Goal: Transaction & Acquisition: Purchase product/service

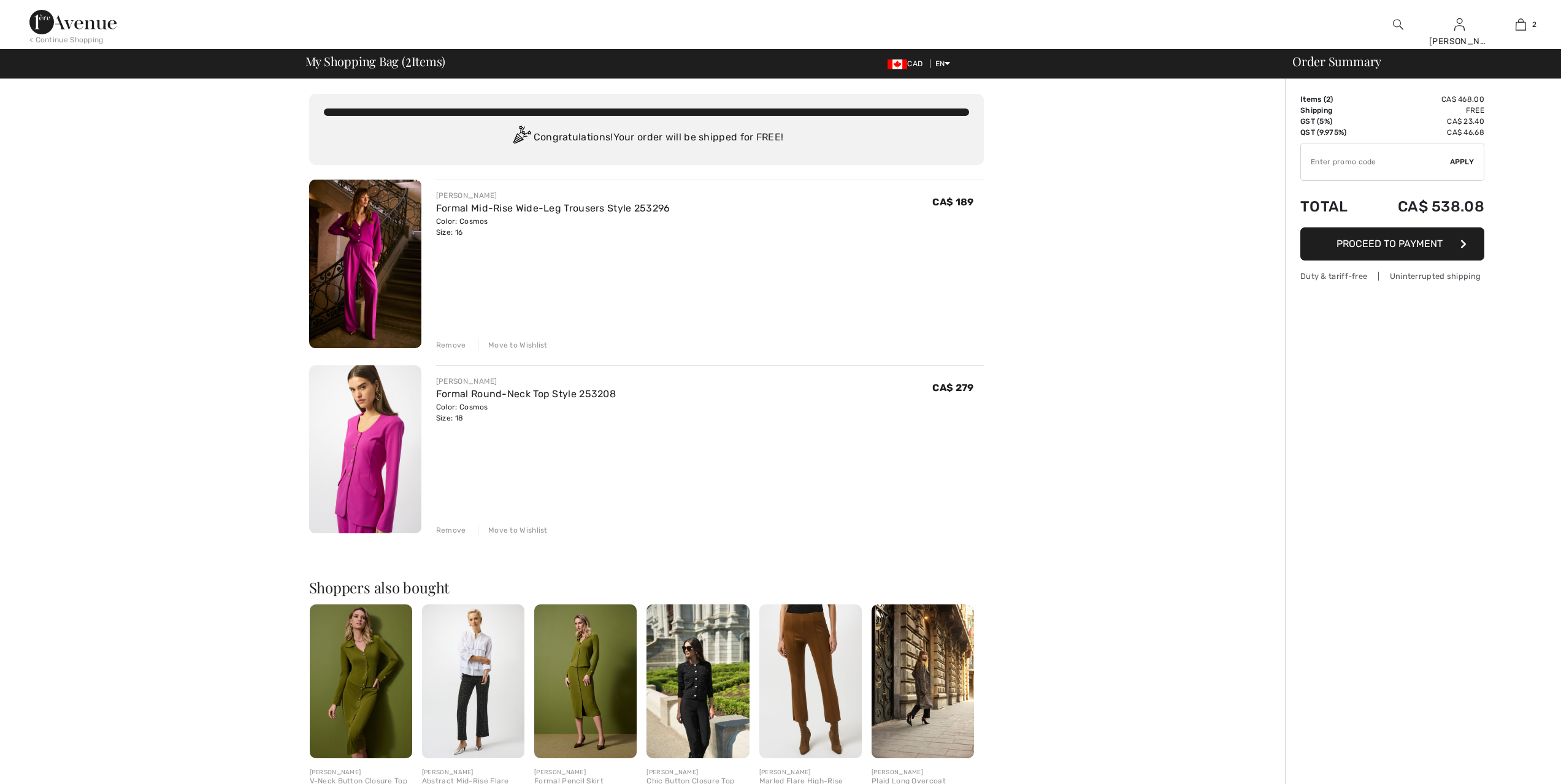
checkbox input "true"
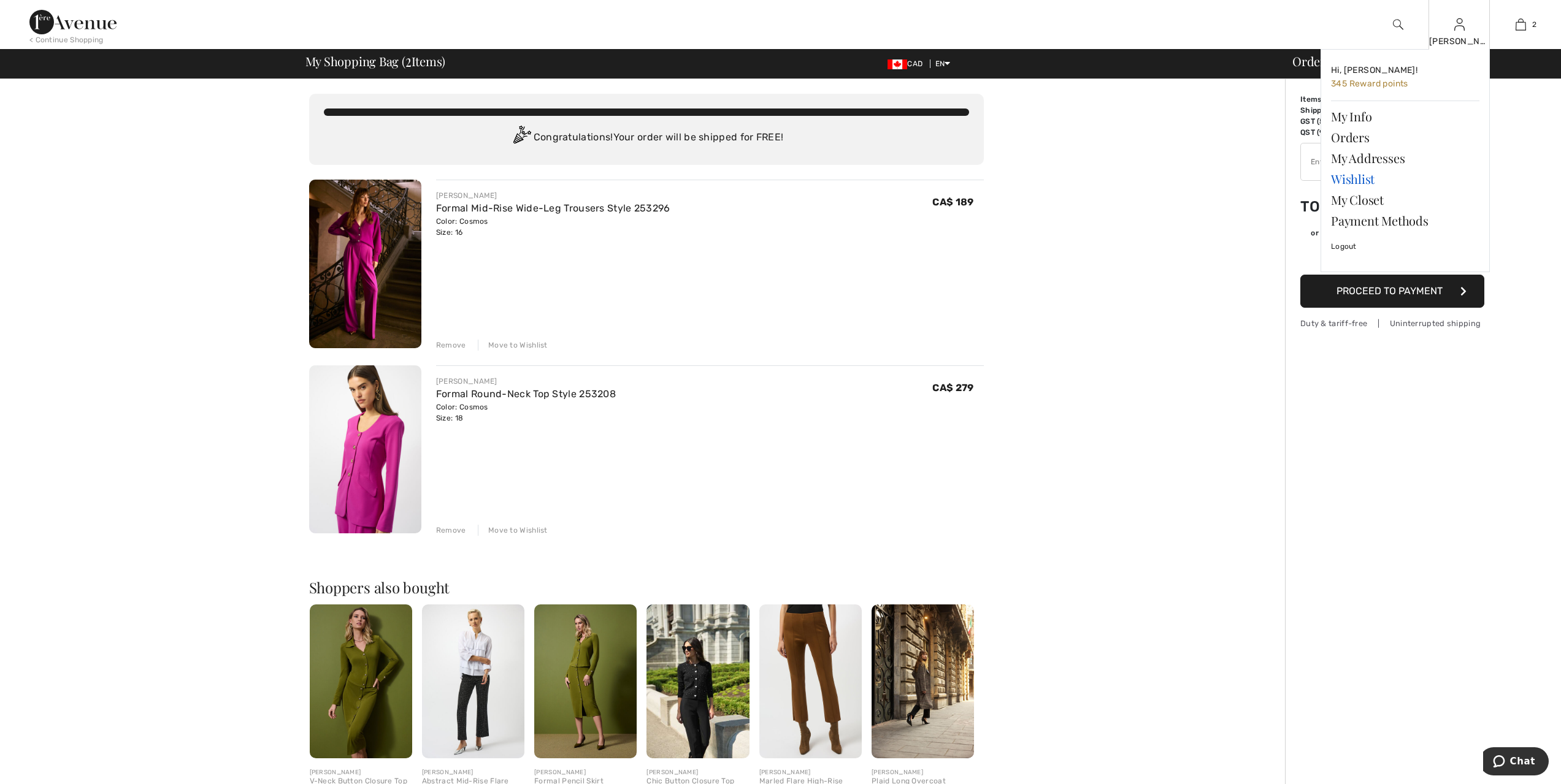
click at [1338, 175] on link "Wishlist" at bounding box center [1405, 179] width 148 height 21
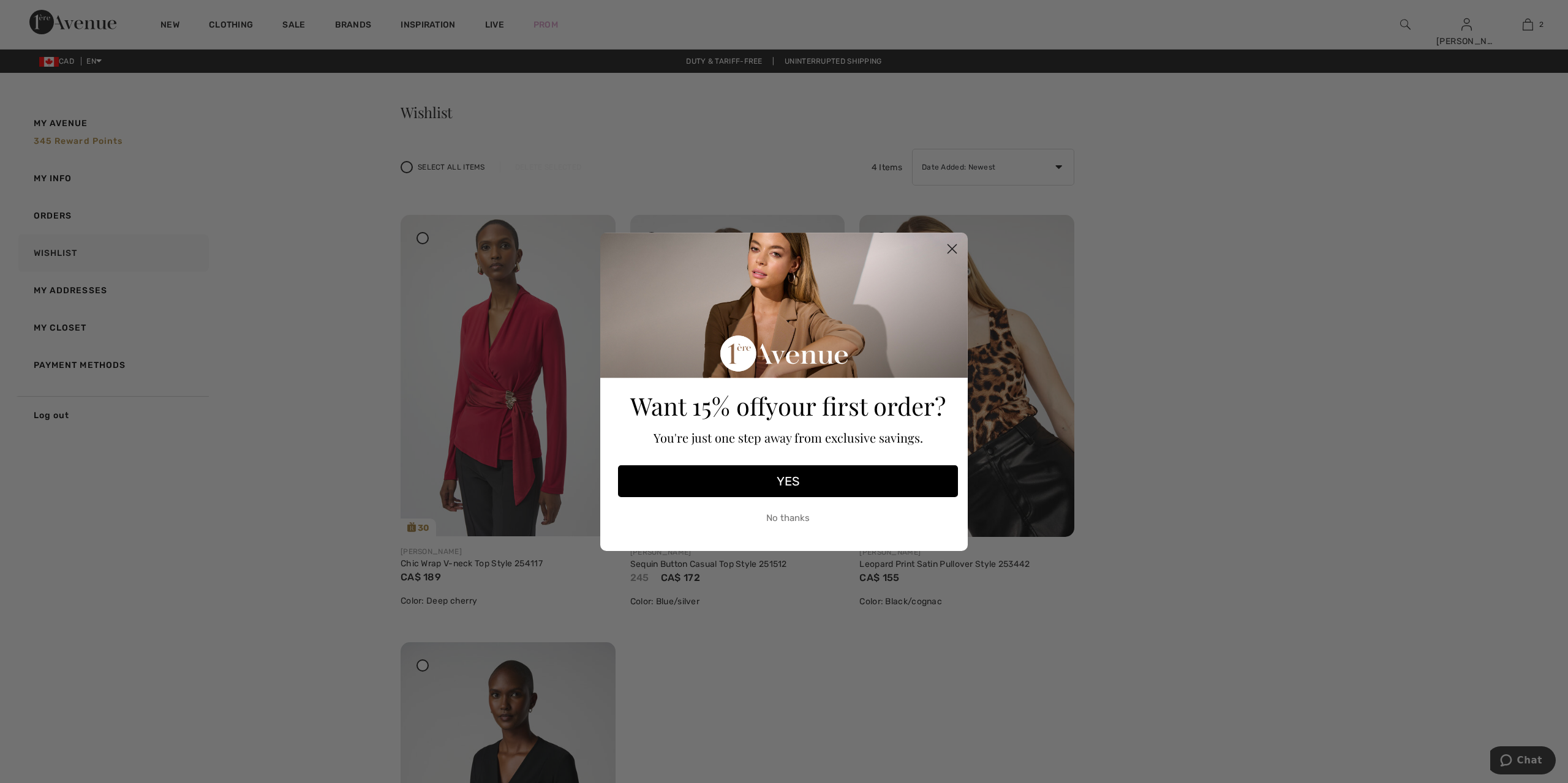
click at [953, 243] on circle "Close dialog" at bounding box center [952, 248] width 20 height 20
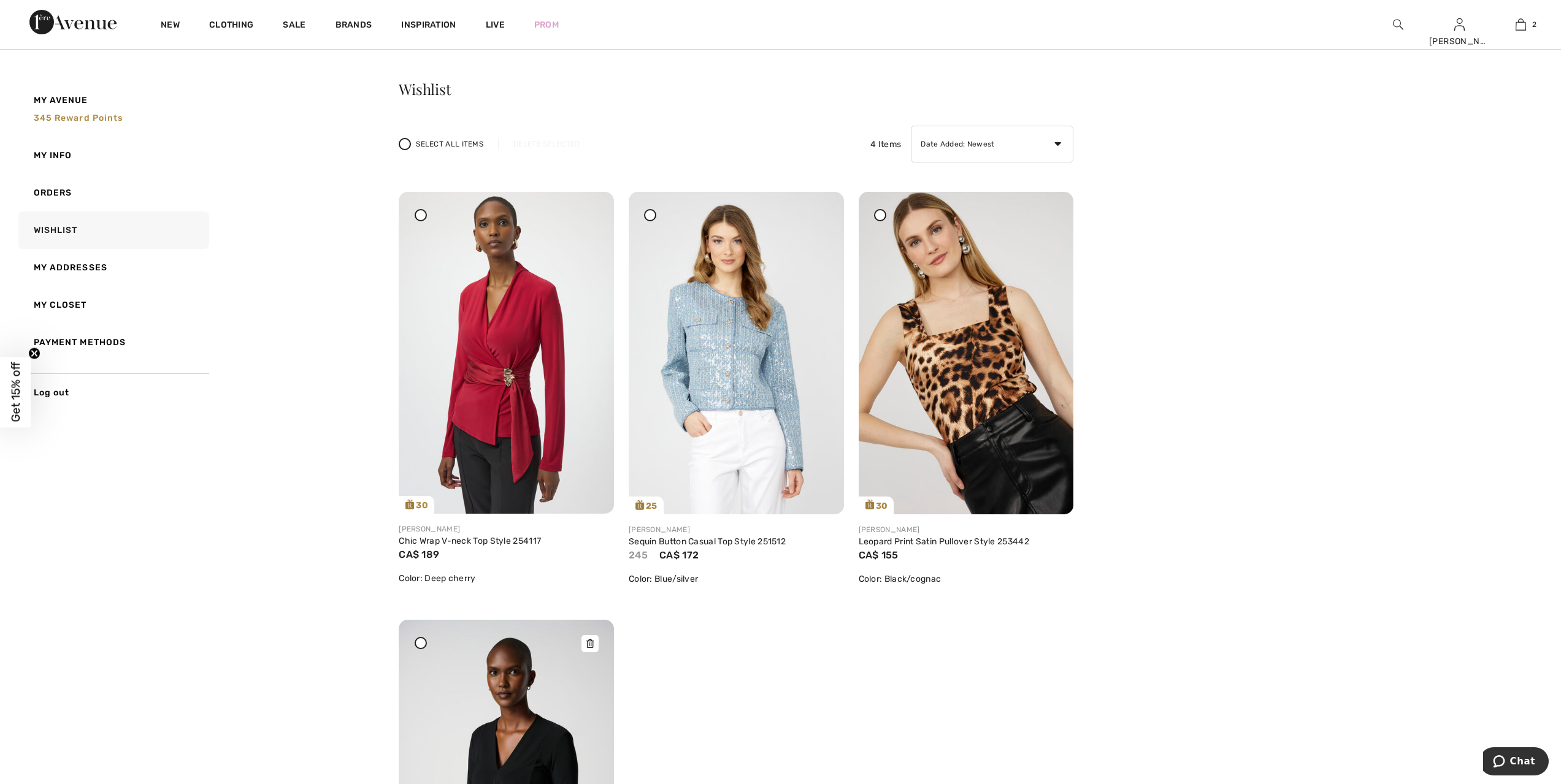
scroll to position [15, 0]
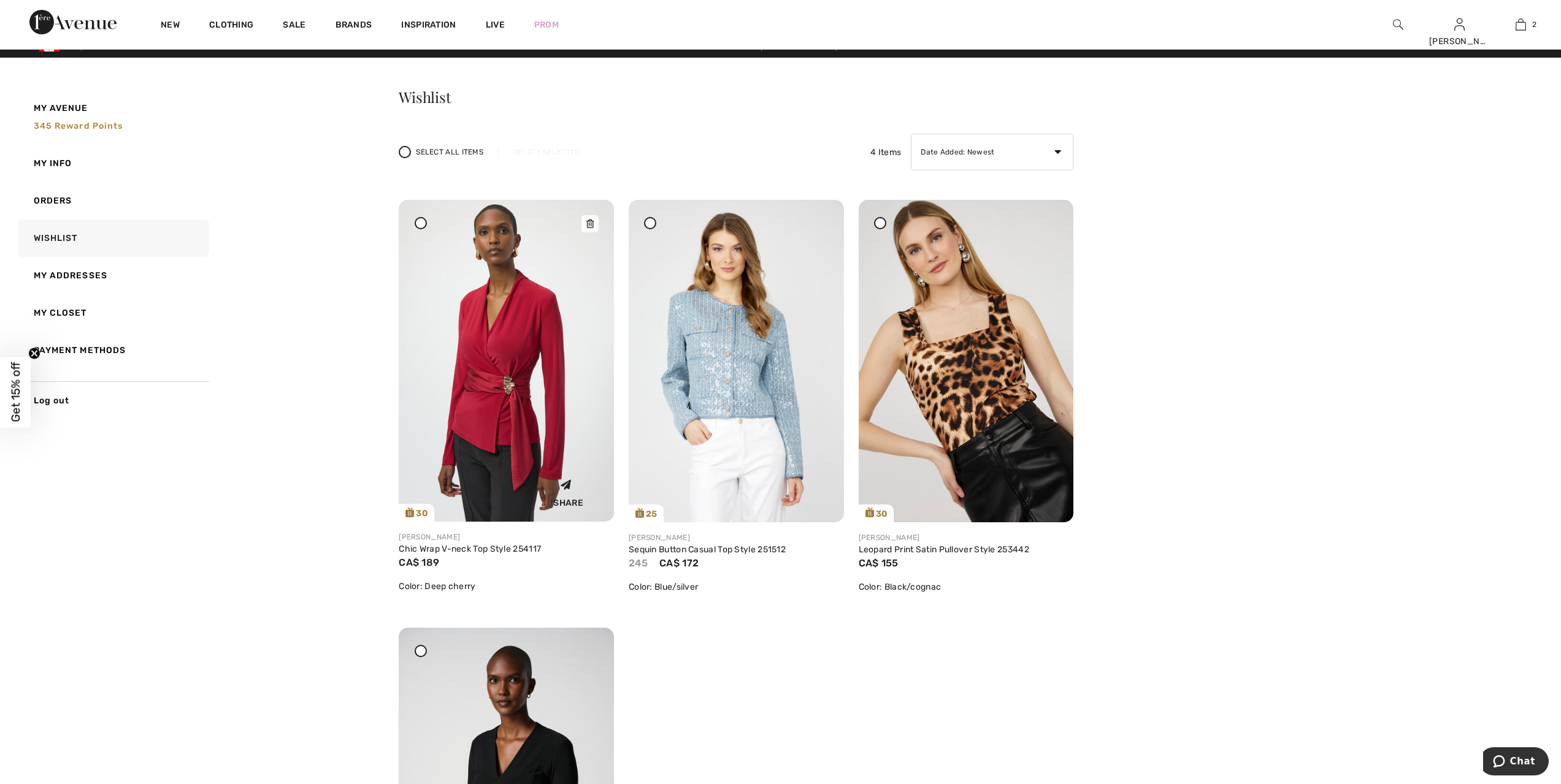
click at [487, 375] on img at bounding box center [506, 361] width 216 height 322
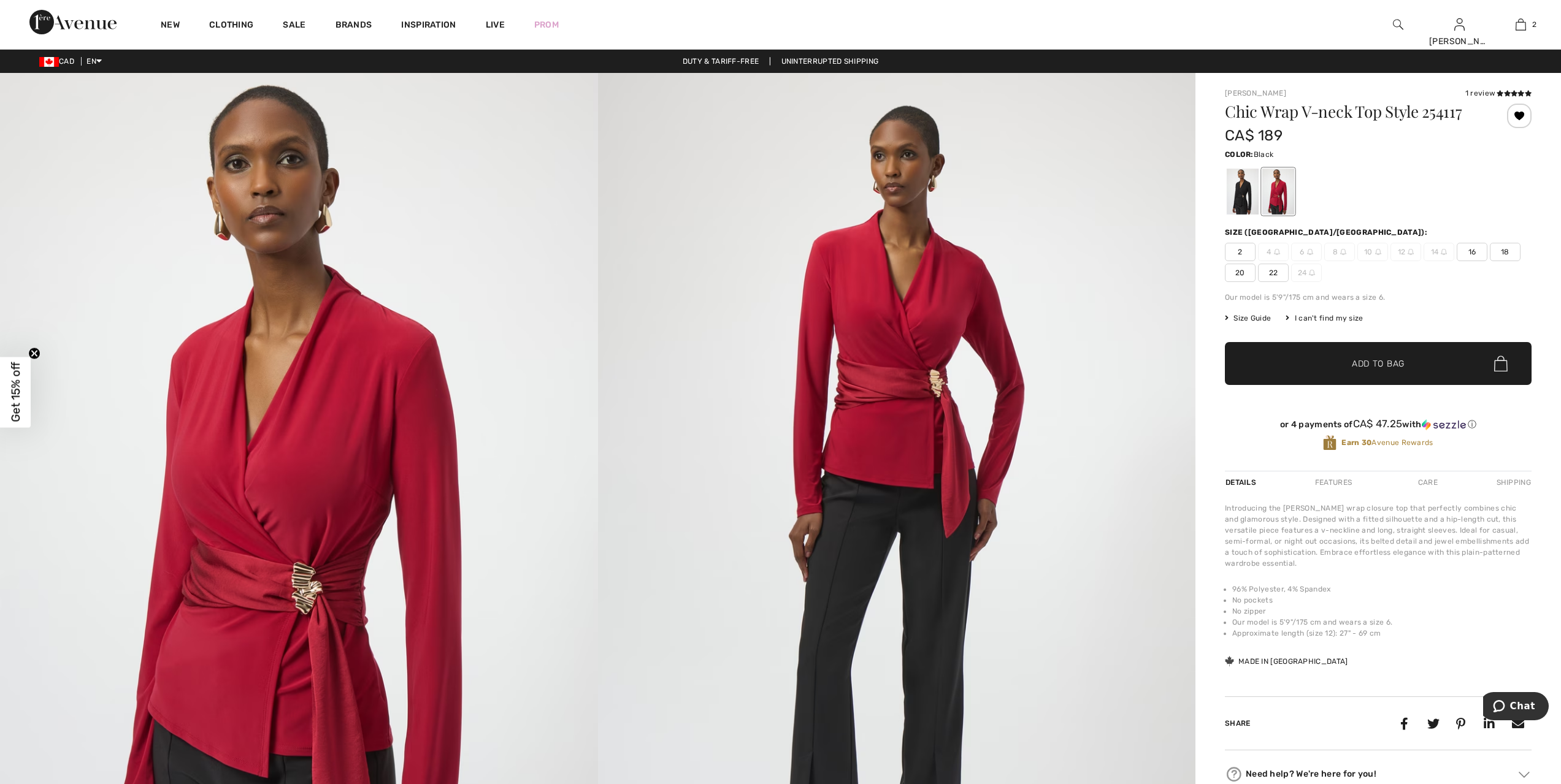
click at [1246, 199] on div at bounding box center [1242, 191] width 32 height 46
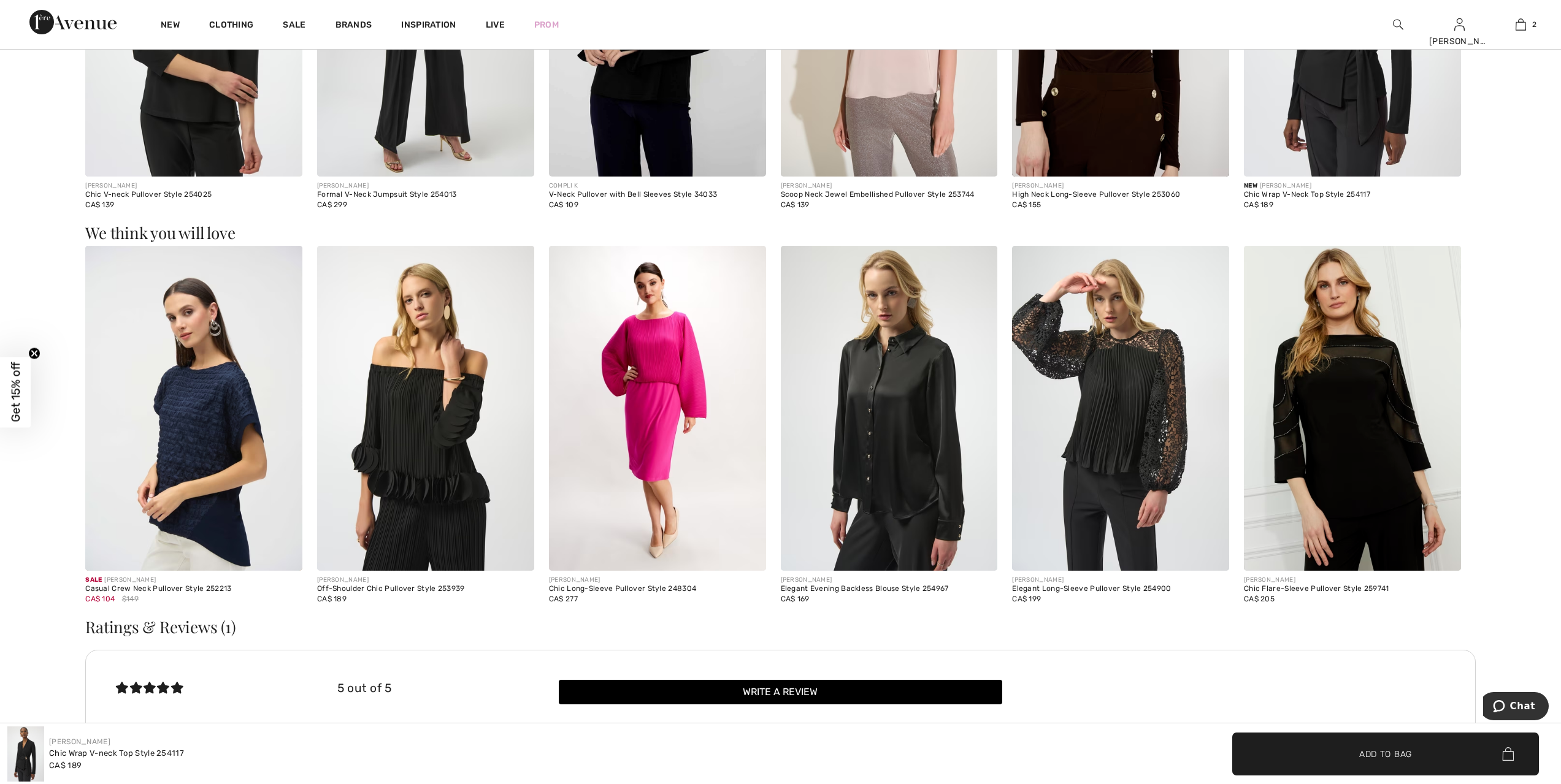
scroll to position [1763, 0]
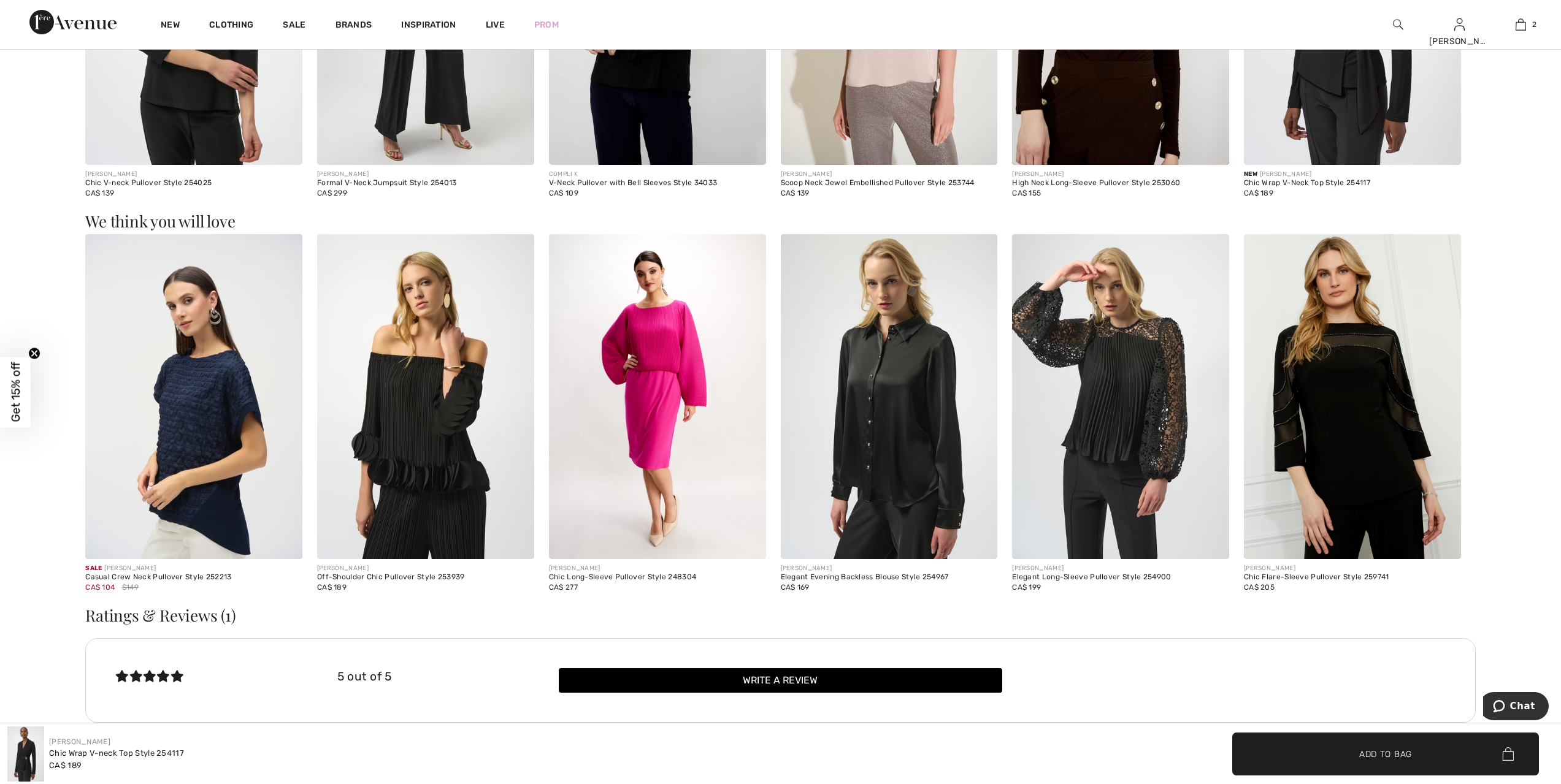
click at [1144, 409] on img at bounding box center [1120, 397] width 217 height 326
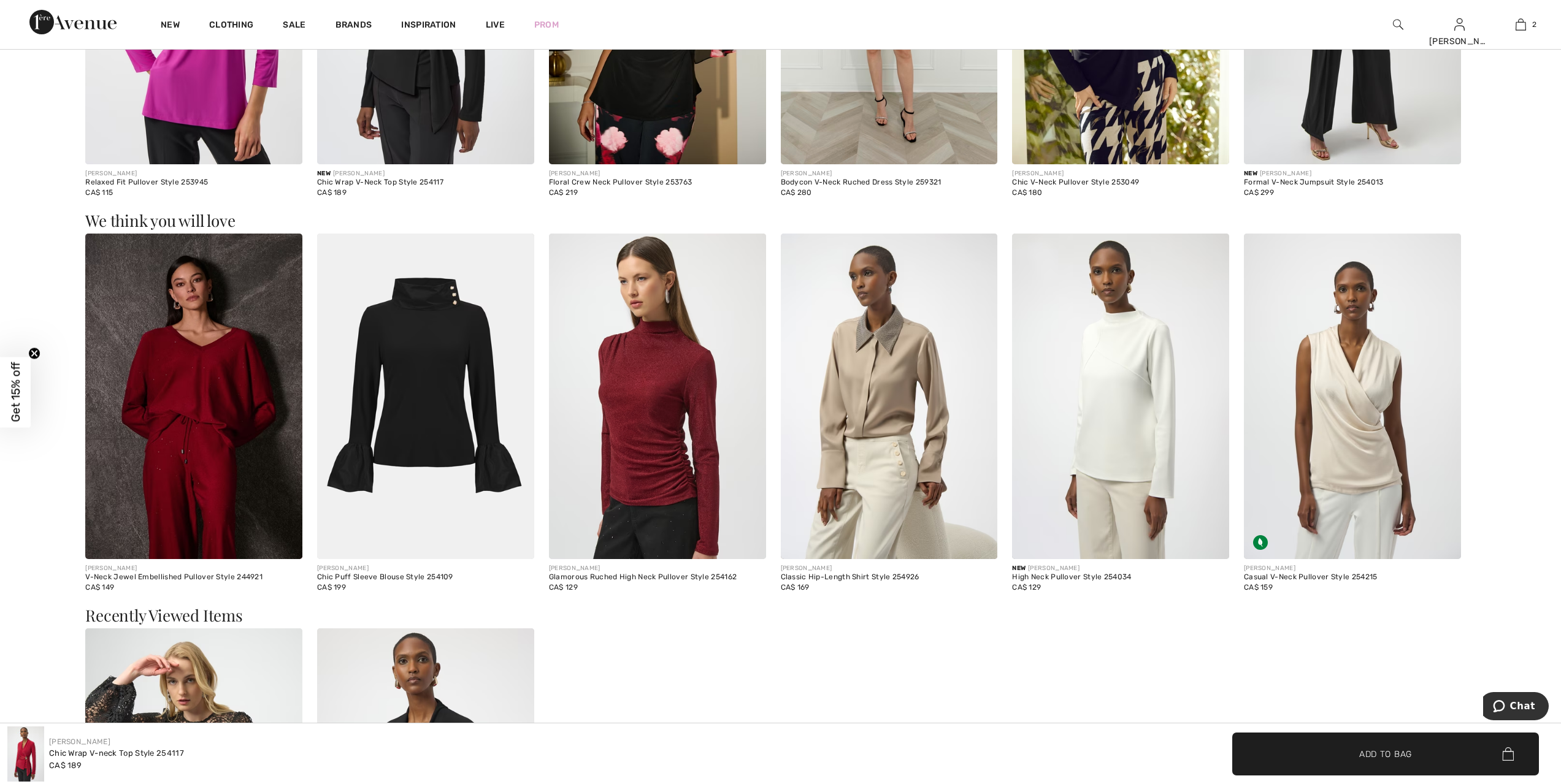
click at [433, 338] on img at bounding box center [425, 396] width 217 height 326
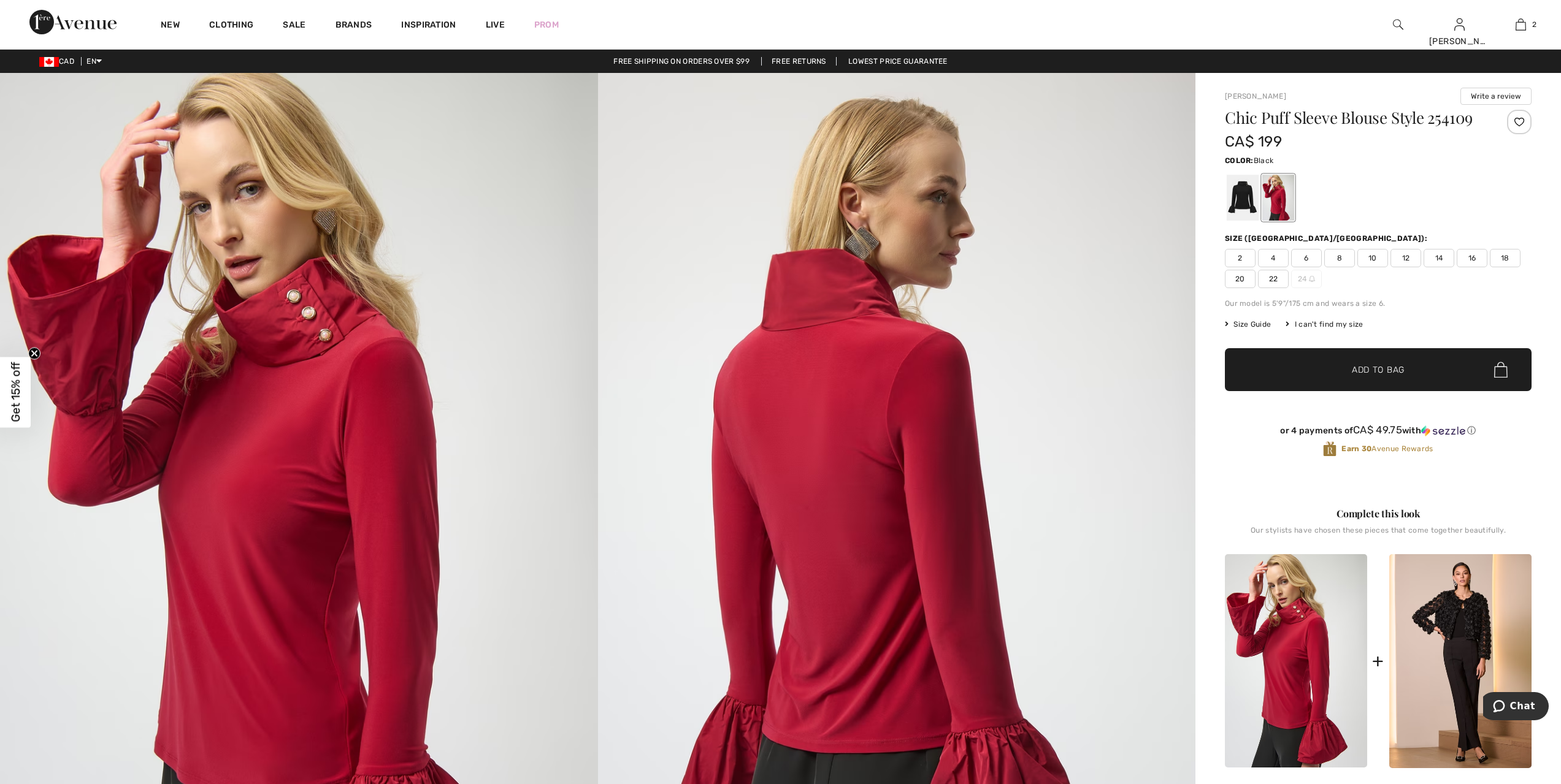
click at [1236, 195] on div at bounding box center [1242, 198] width 32 height 46
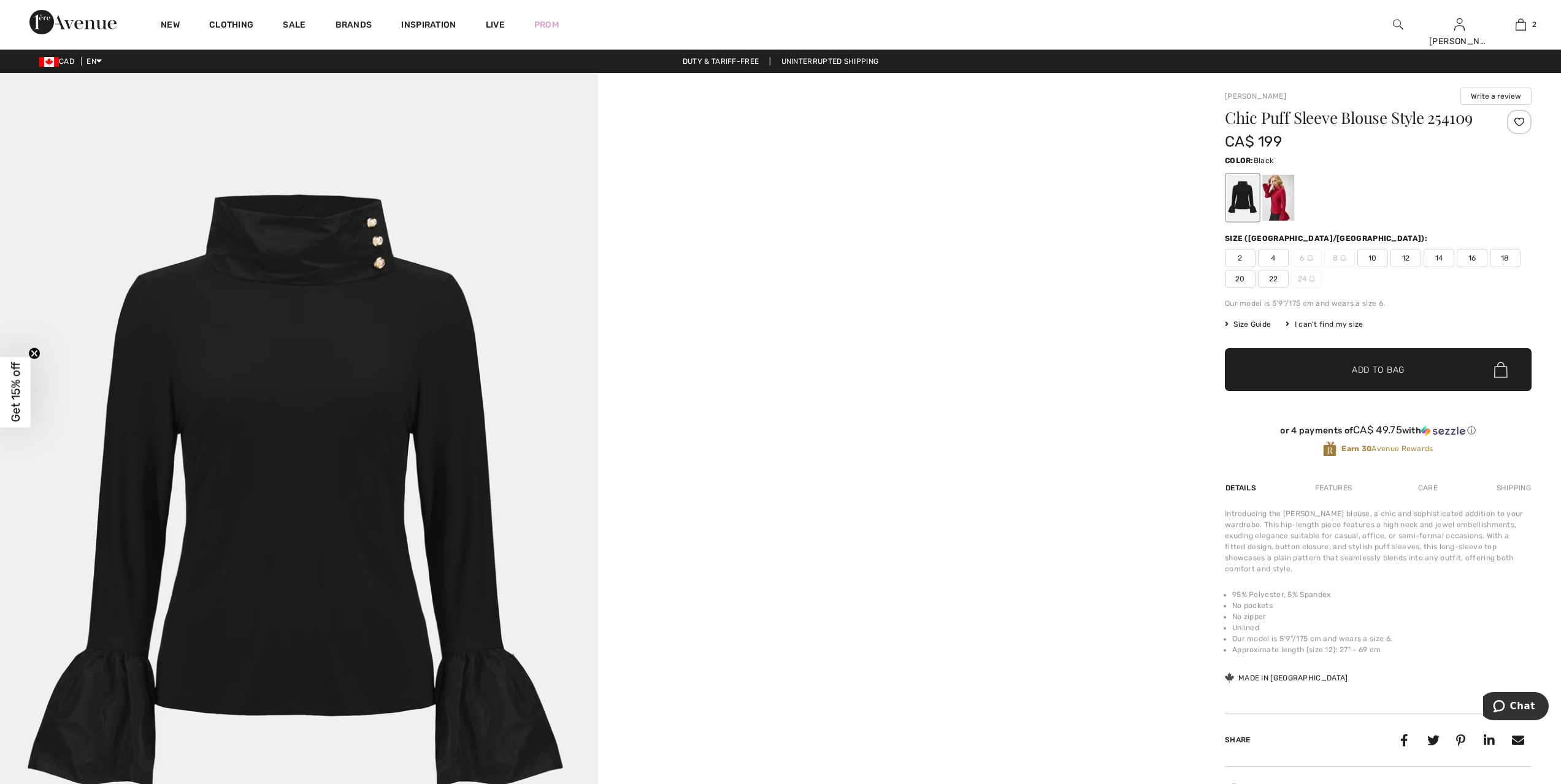
click at [281, 376] on img at bounding box center [299, 521] width 598 height 897
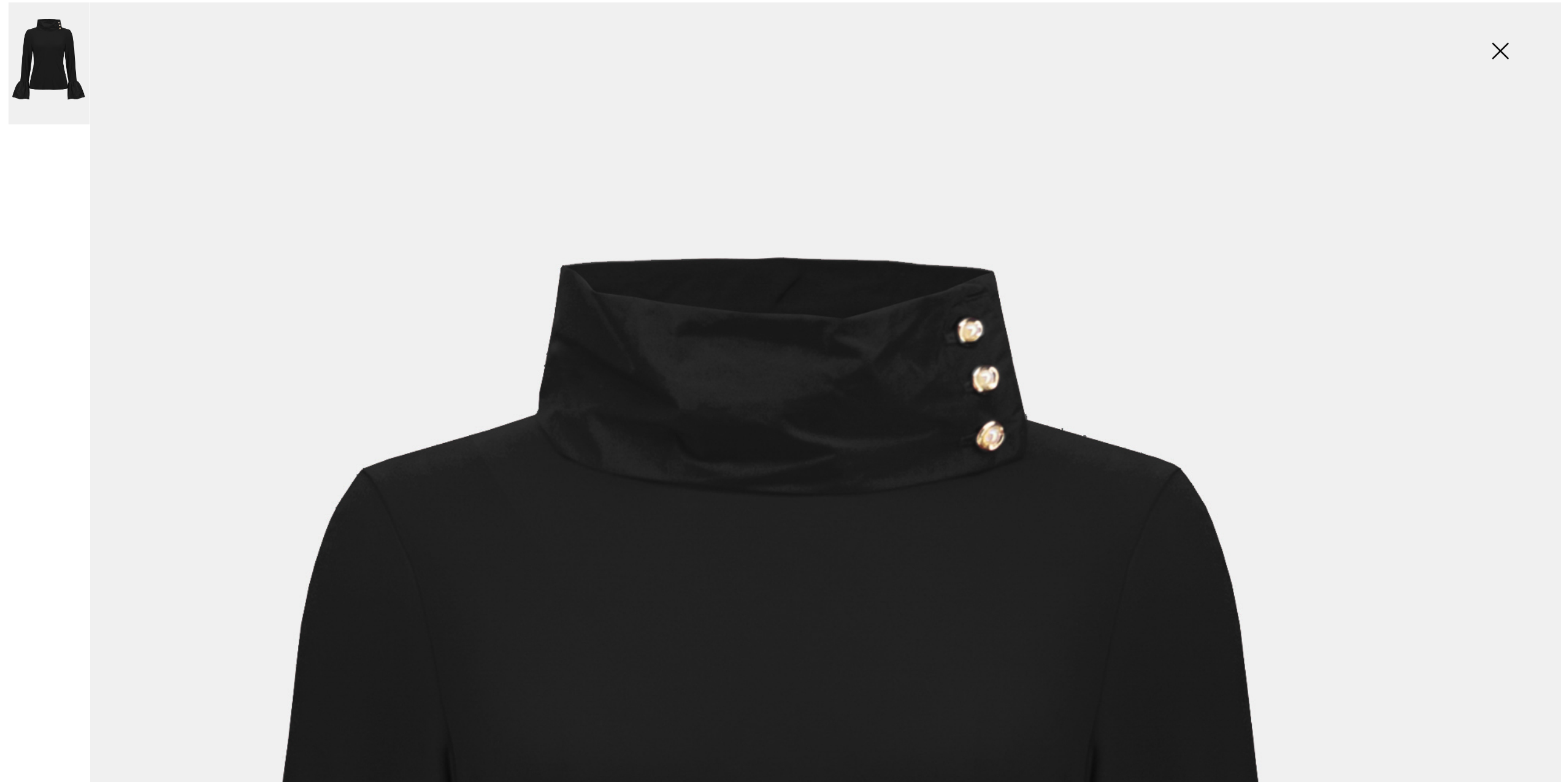
scroll to position [46, 0]
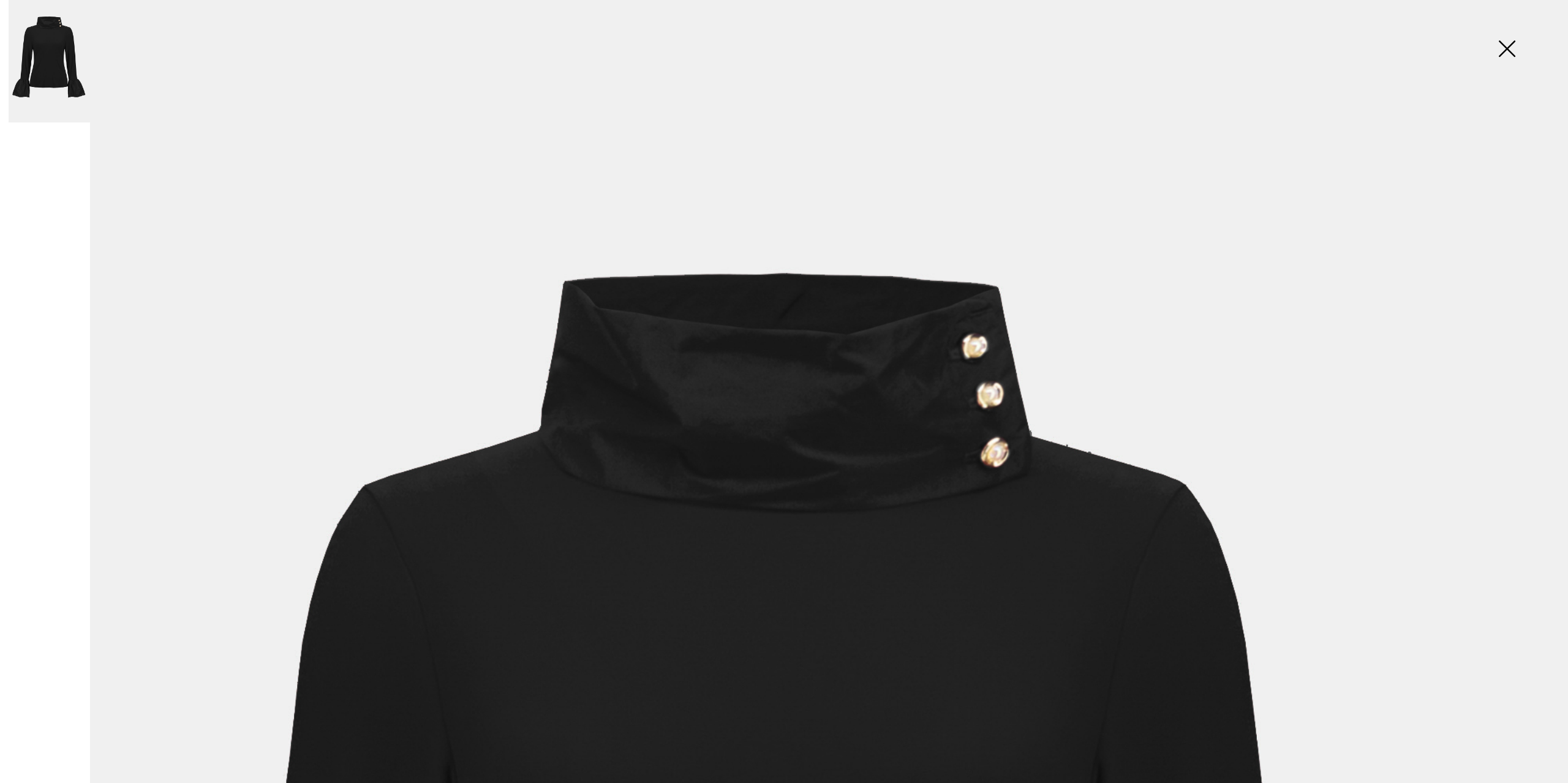
click at [1506, 46] on img at bounding box center [1507, 50] width 61 height 63
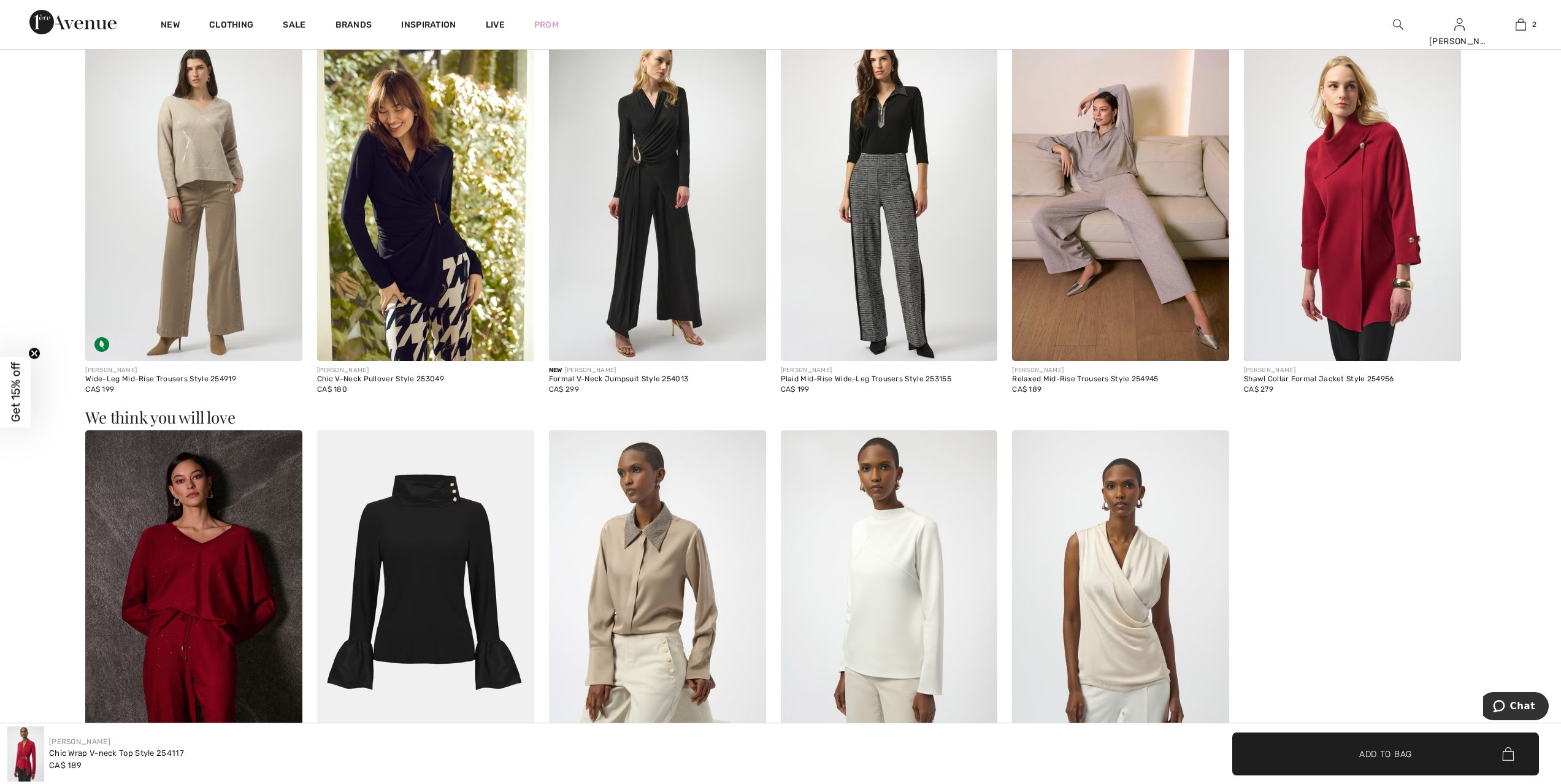
scroll to position [2146, 0]
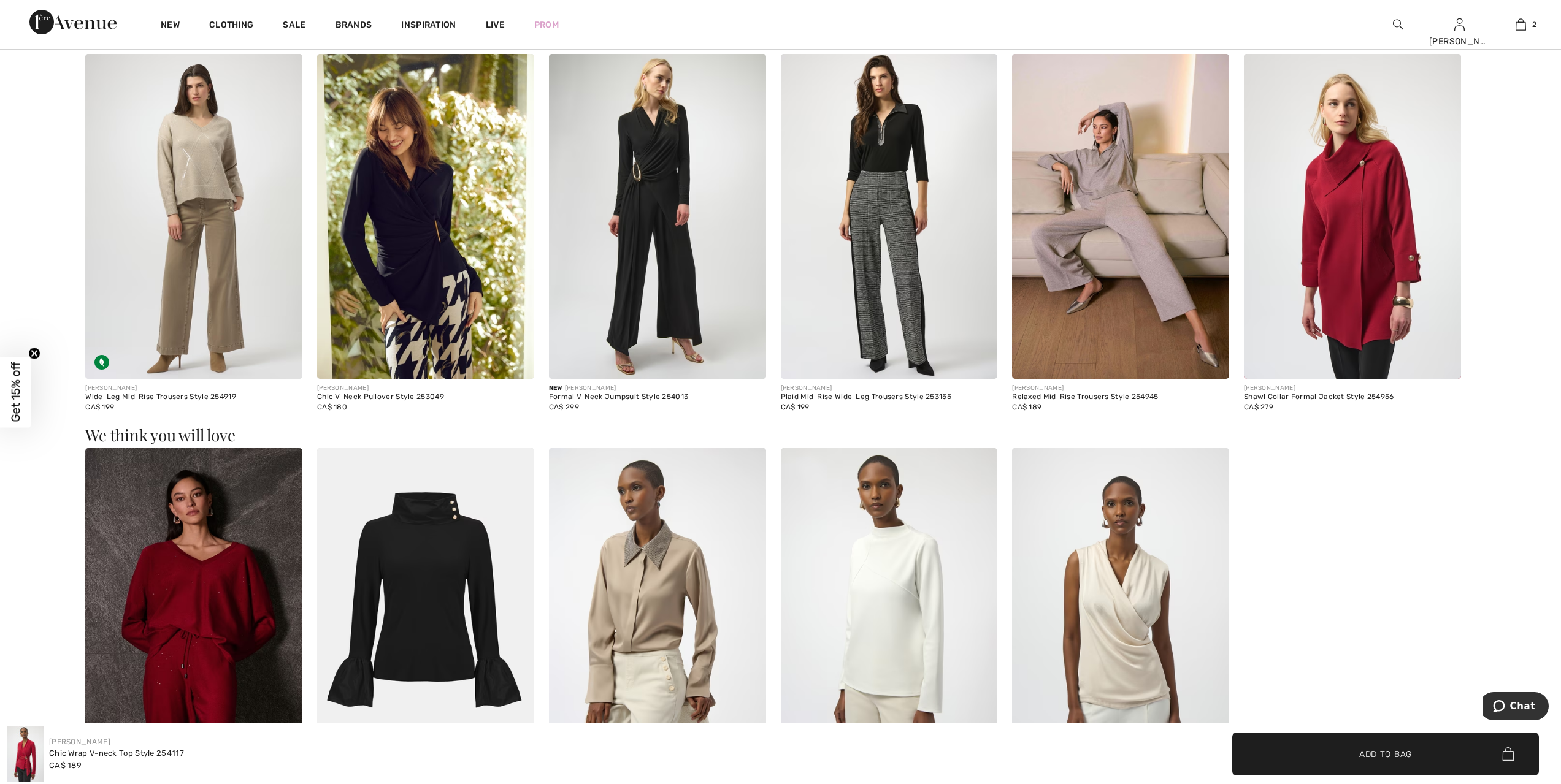
click at [441, 232] on img at bounding box center [425, 217] width 217 height 326
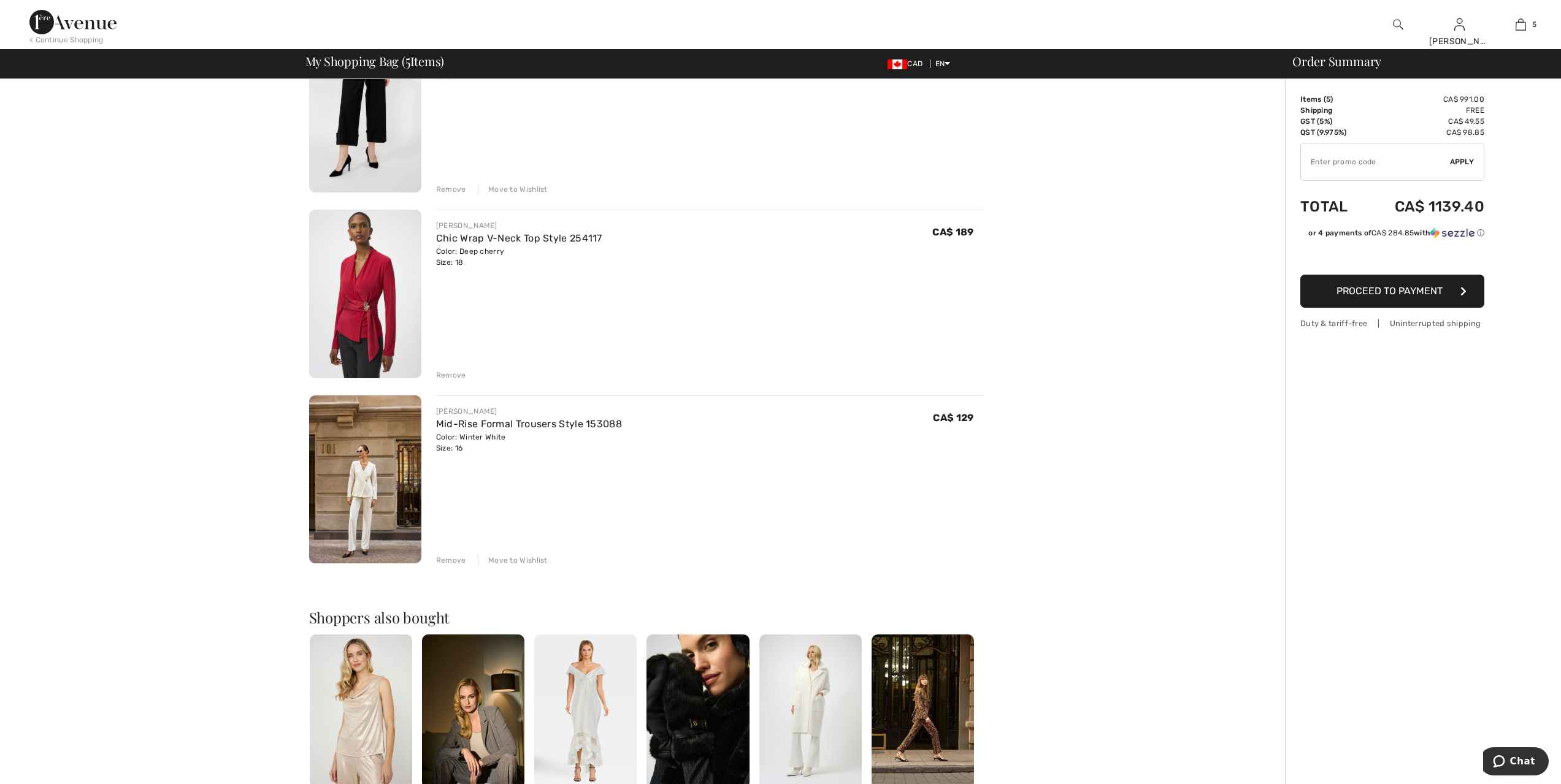
scroll to position [537, 0]
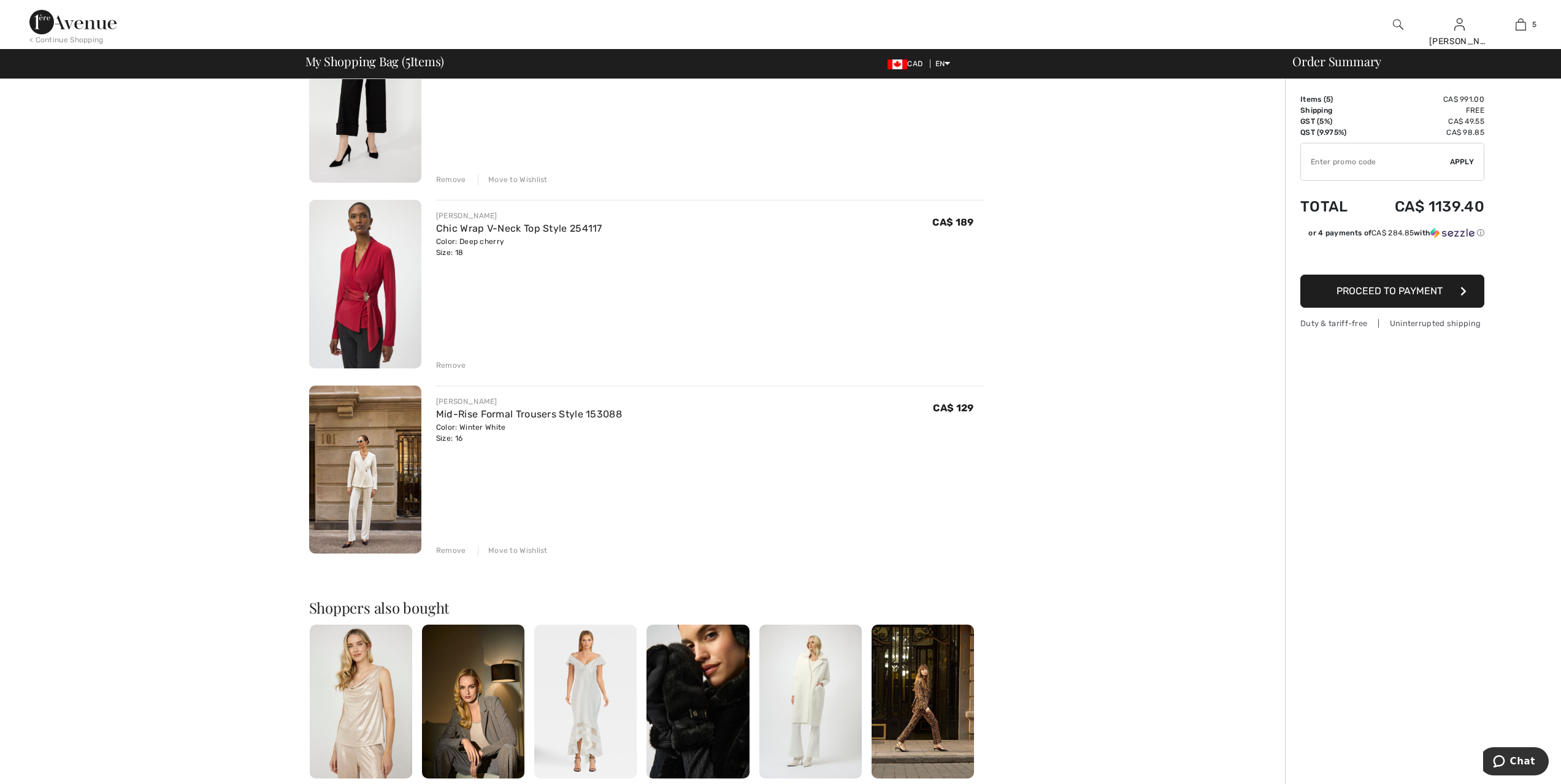
click at [448, 550] on div "Remove" at bounding box center [450, 550] width 30 height 11
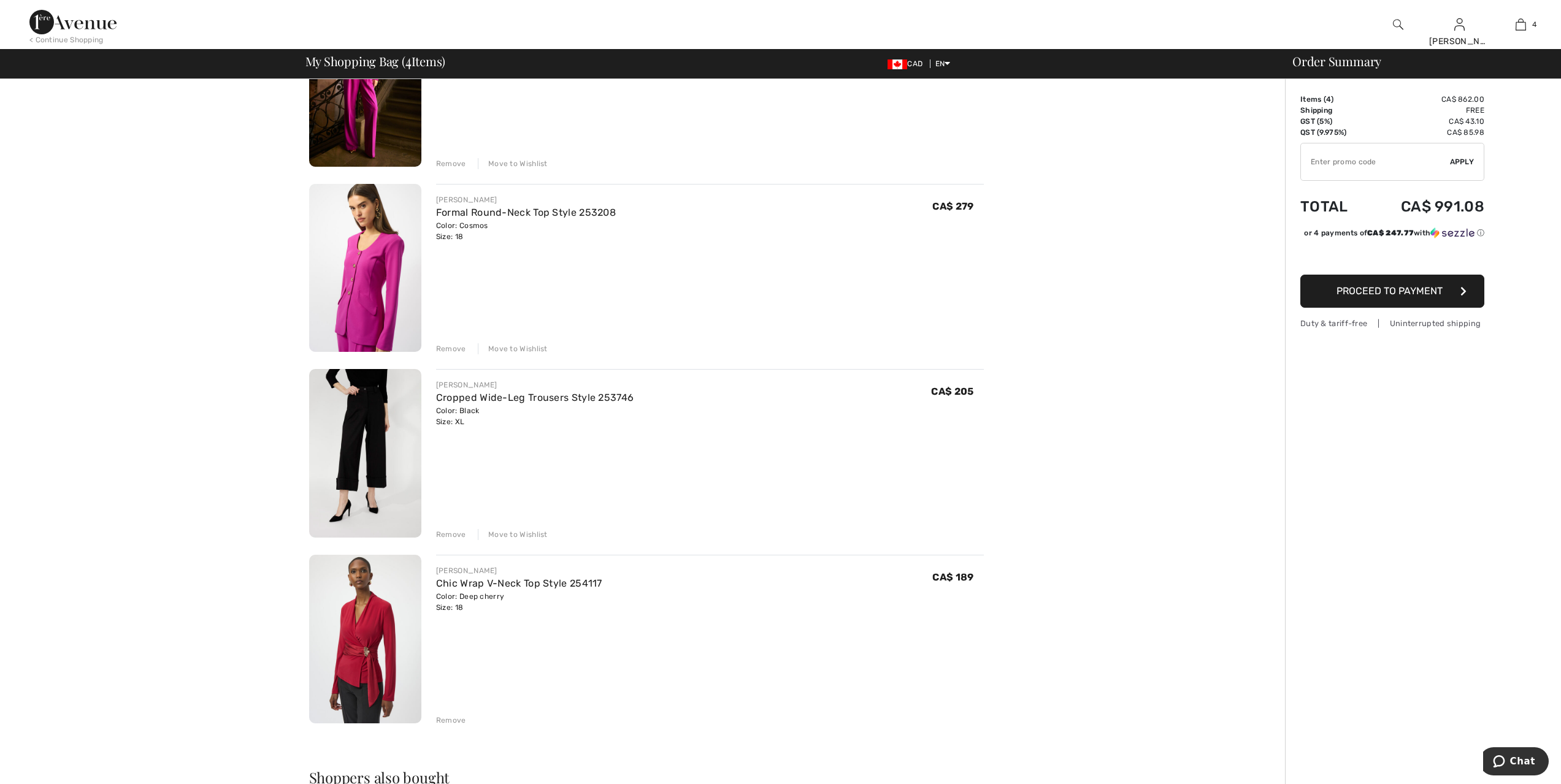
scroll to position [184, 0]
click at [508, 343] on div "Move to Wishlist" at bounding box center [512, 346] width 69 height 11
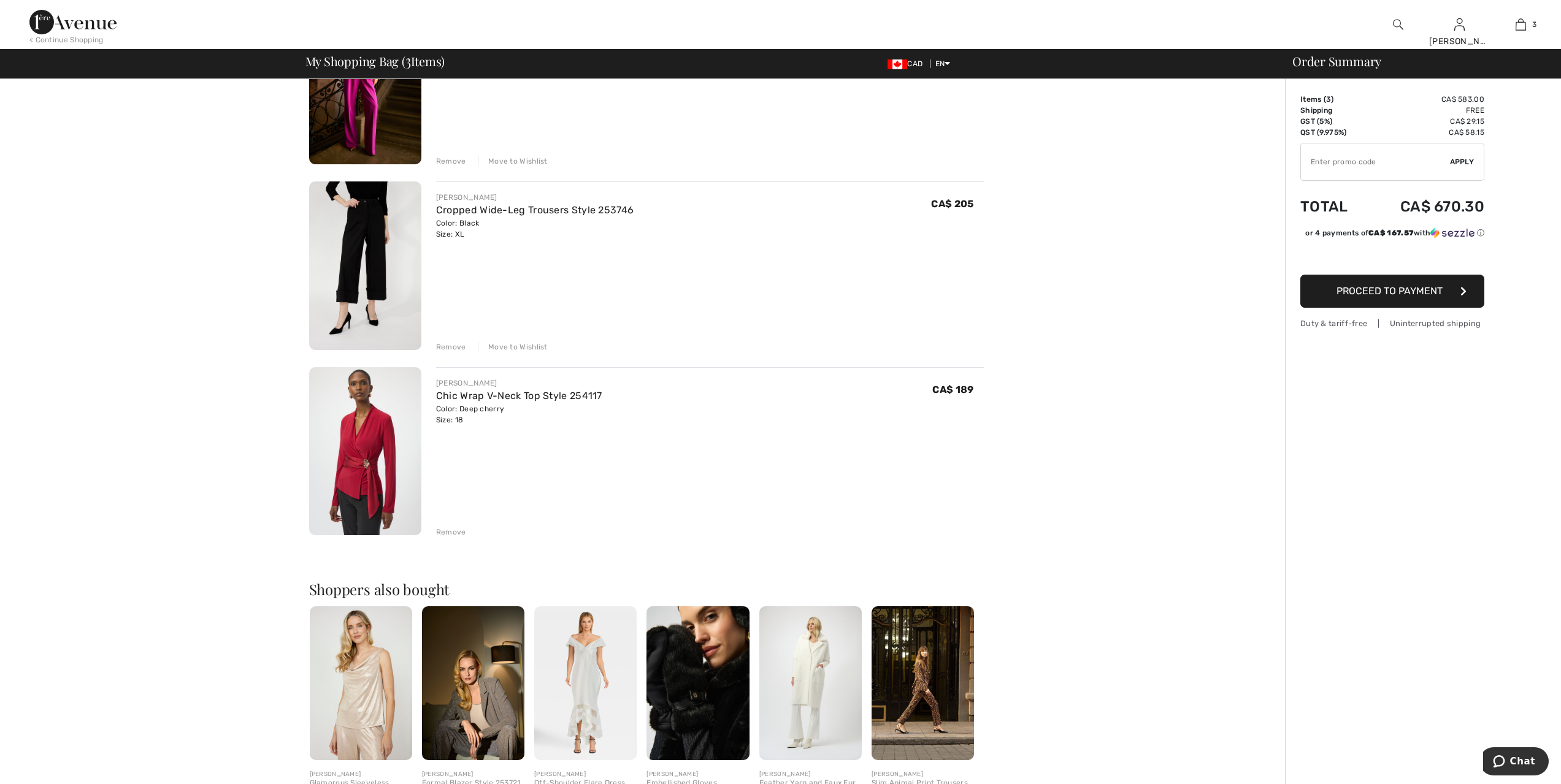
click at [494, 161] on div "Move to Wishlist" at bounding box center [512, 161] width 69 height 11
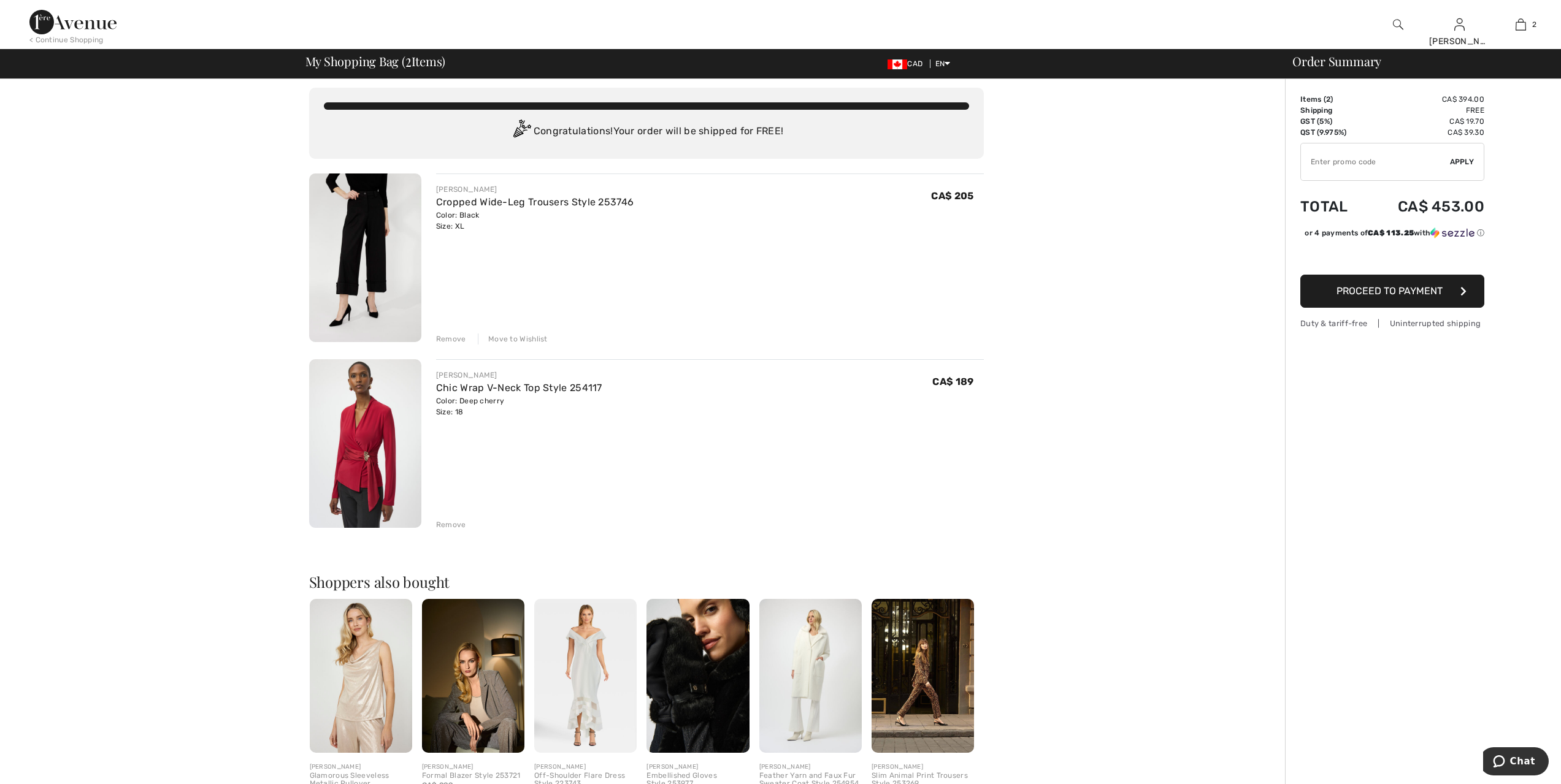
scroll to position [0, 0]
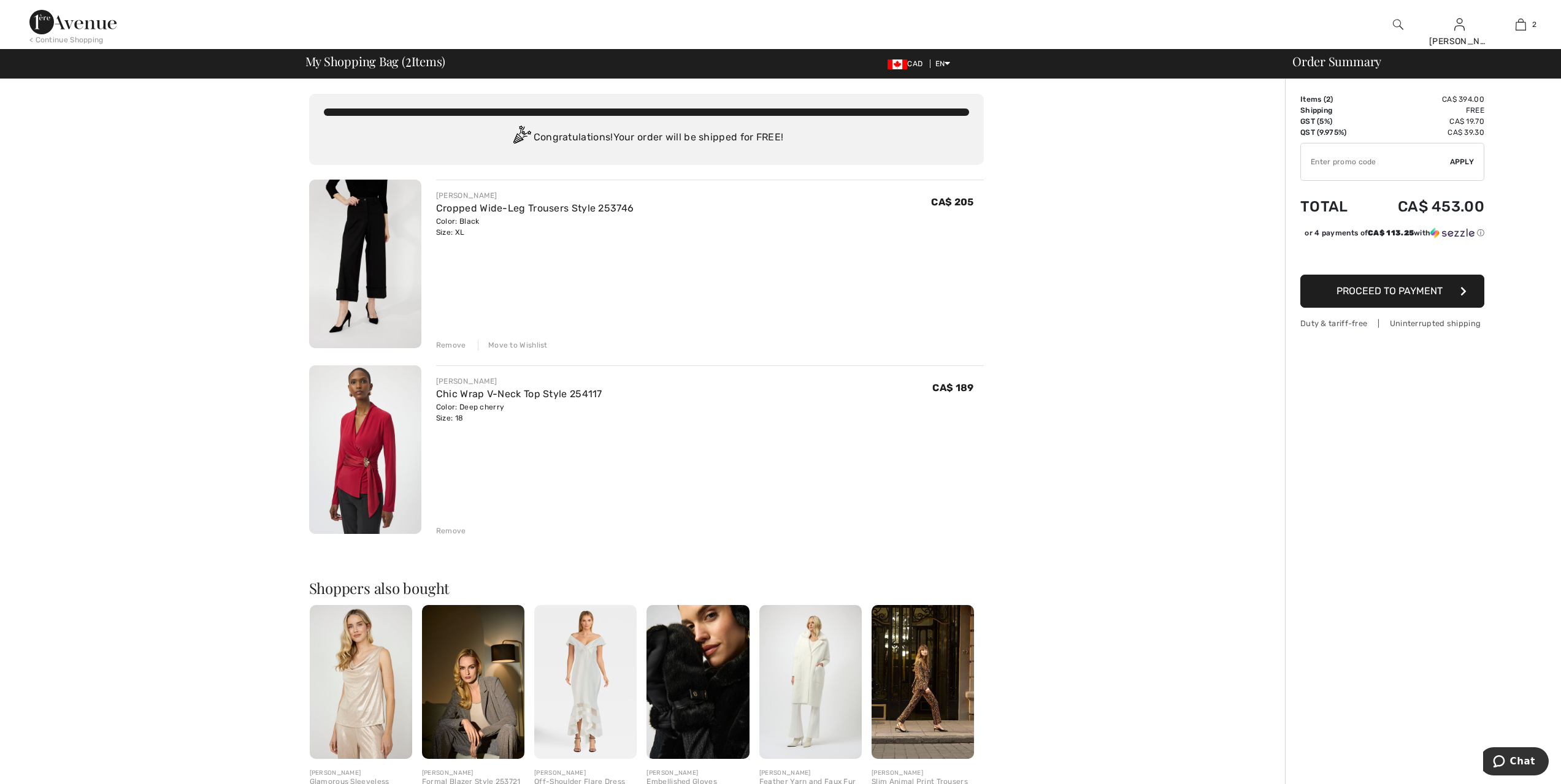
click at [529, 346] on div "Move to Wishlist" at bounding box center [512, 346] width 69 height 11
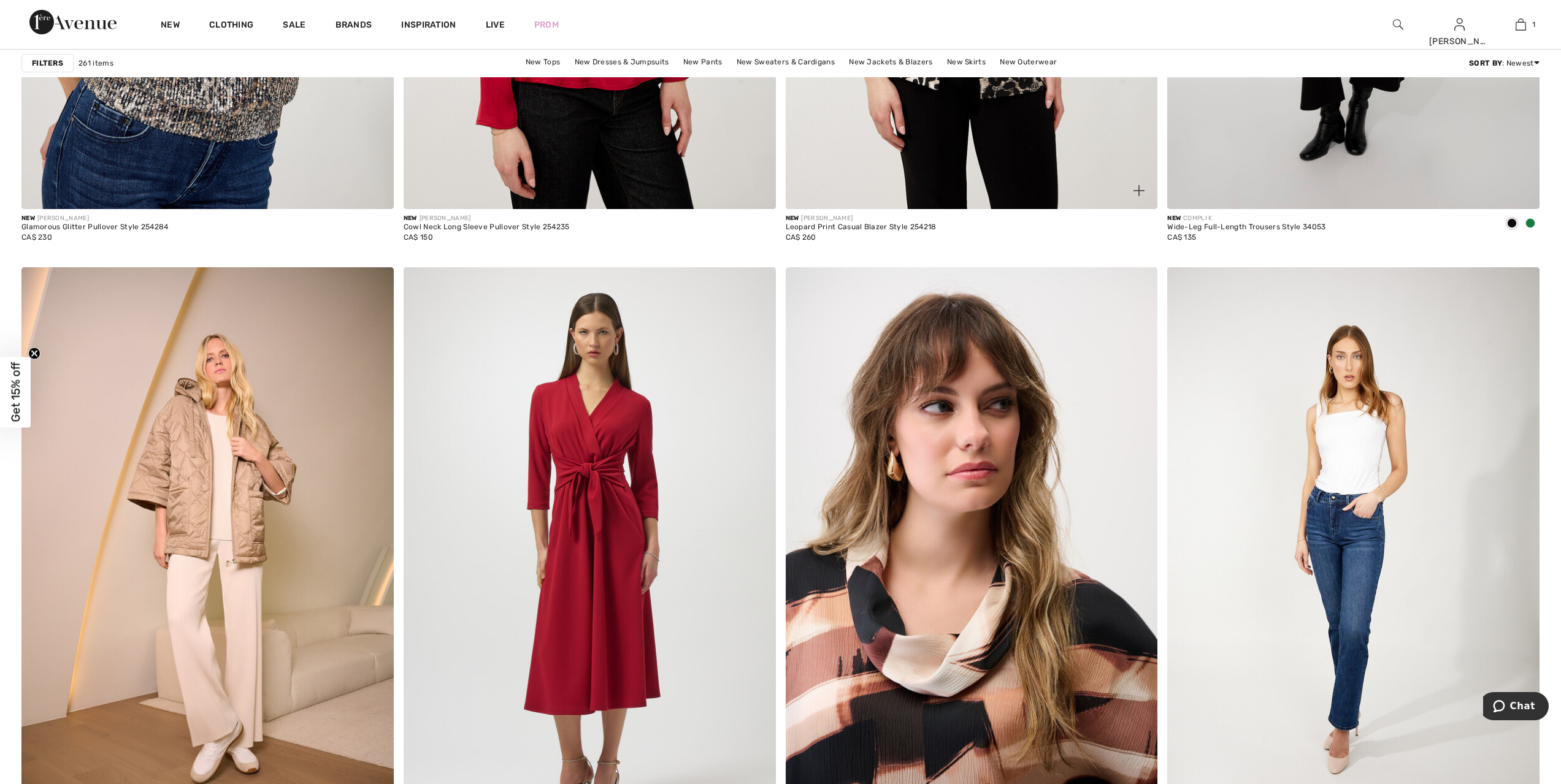
scroll to position [6455, 0]
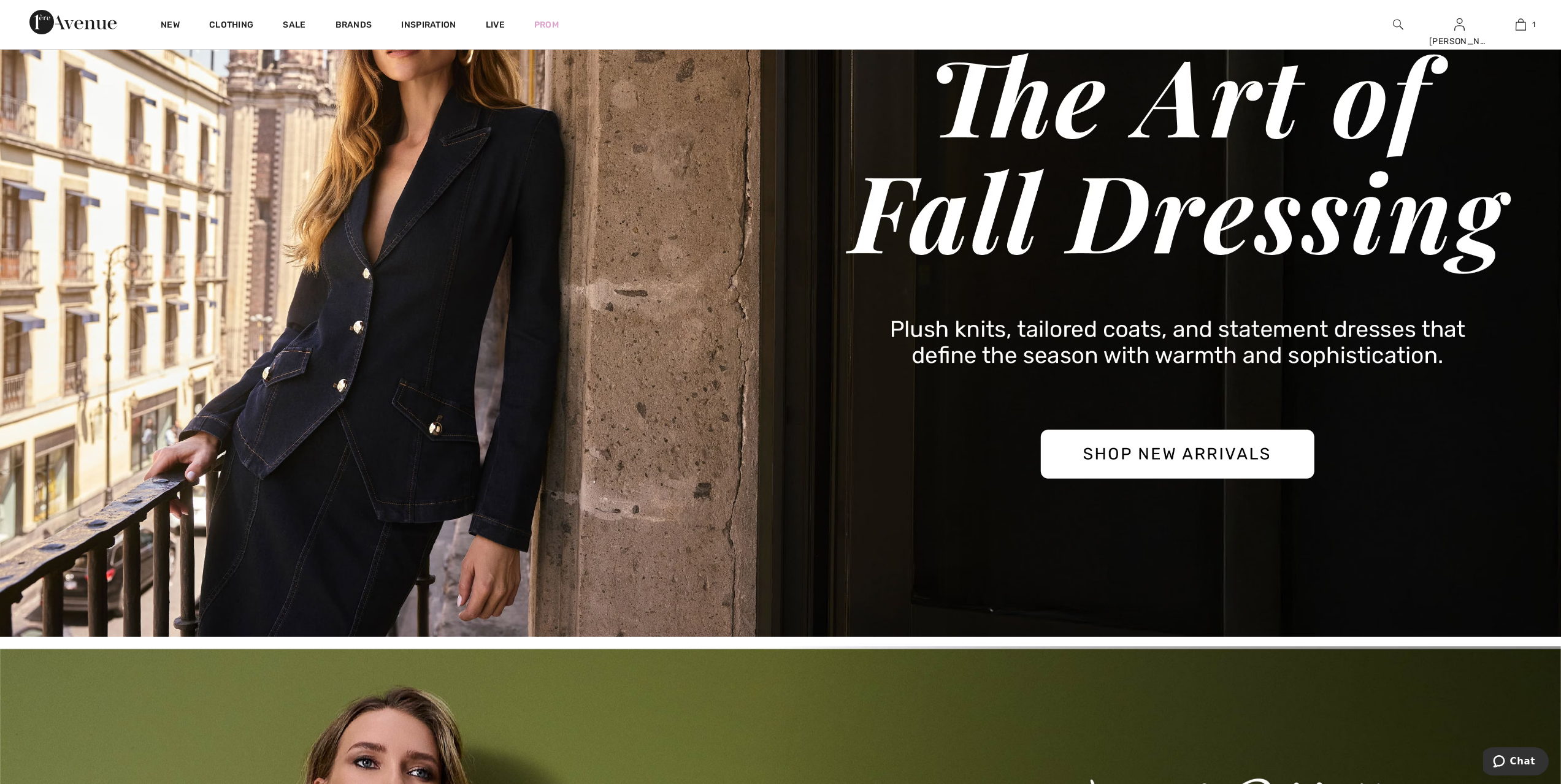
scroll to position [31, 0]
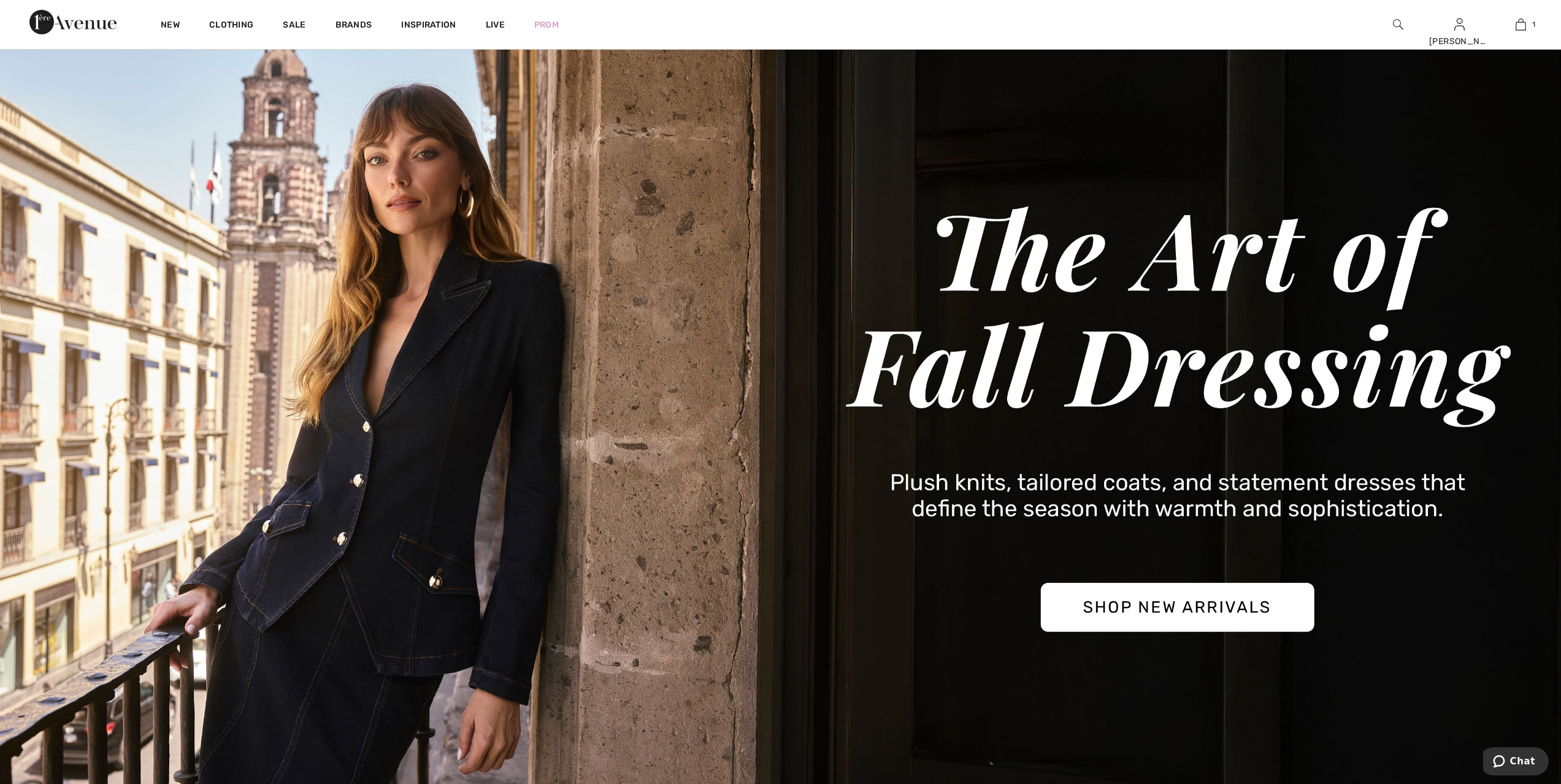
click at [602, 383] on img at bounding box center [780, 416] width 1561 height 748
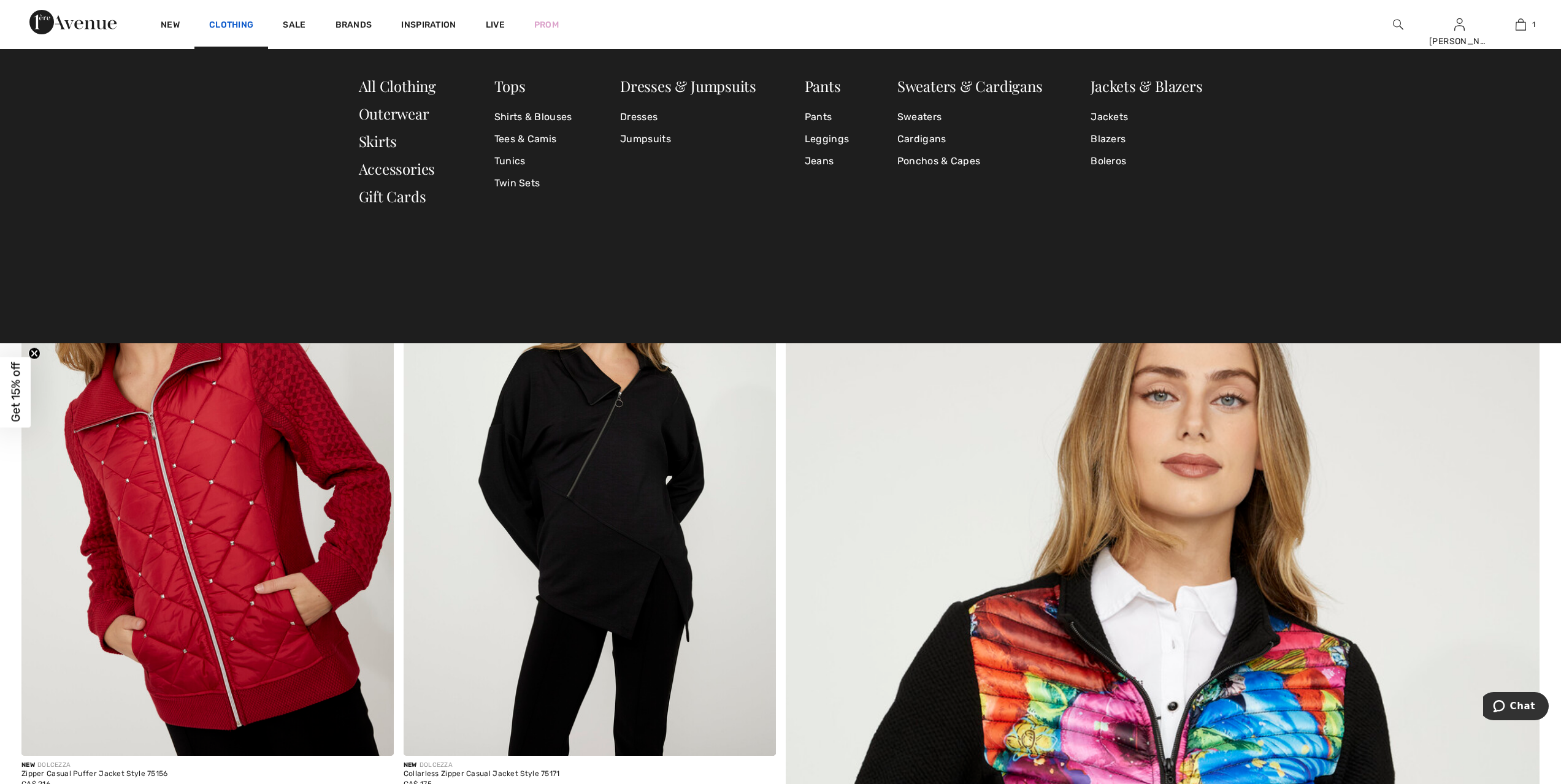
click at [219, 24] on link "Clothing" at bounding box center [231, 26] width 44 height 13
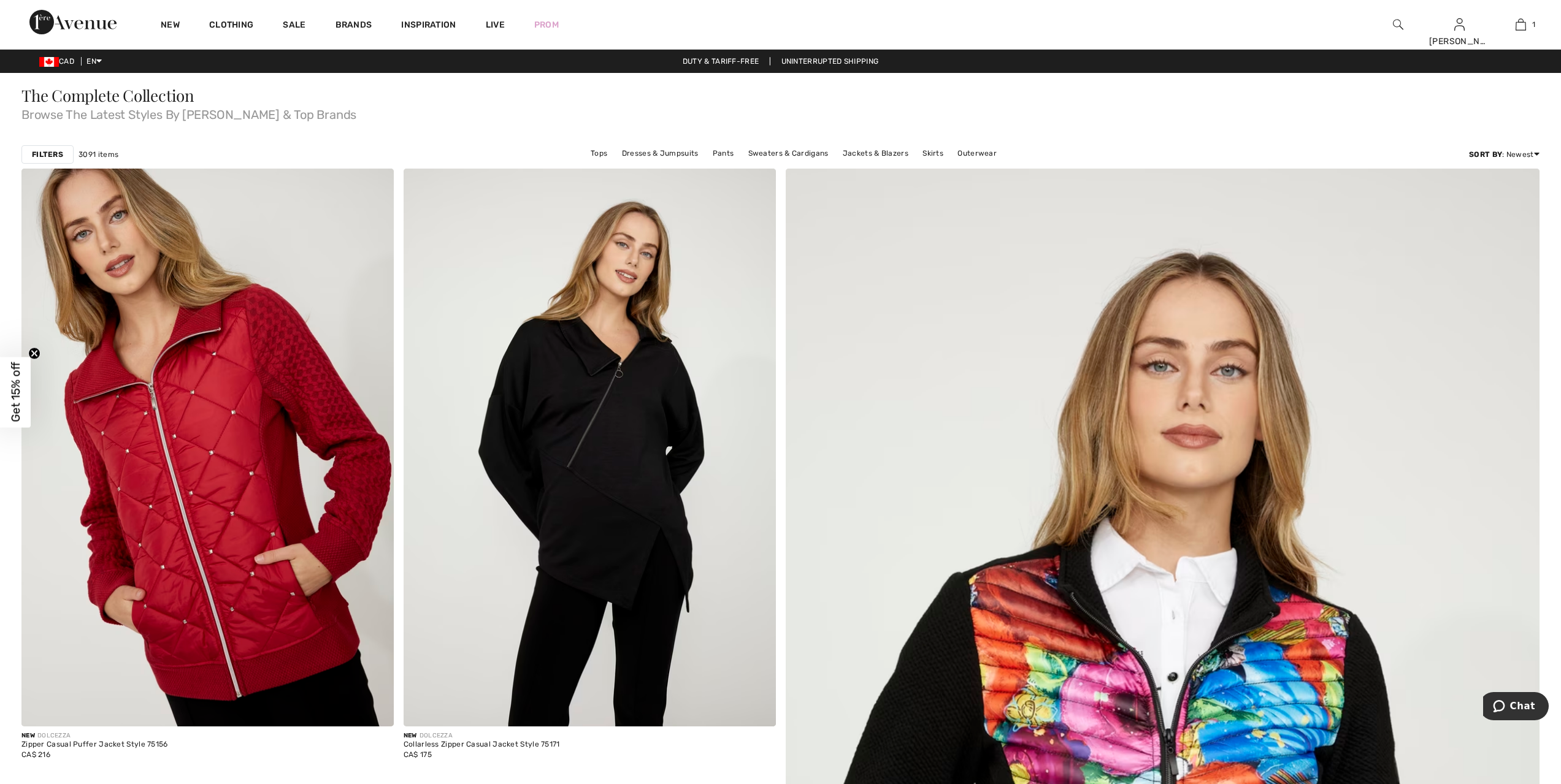
click at [219, 24] on link "Clothing" at bounding box center [231, 26] width 44 height 13
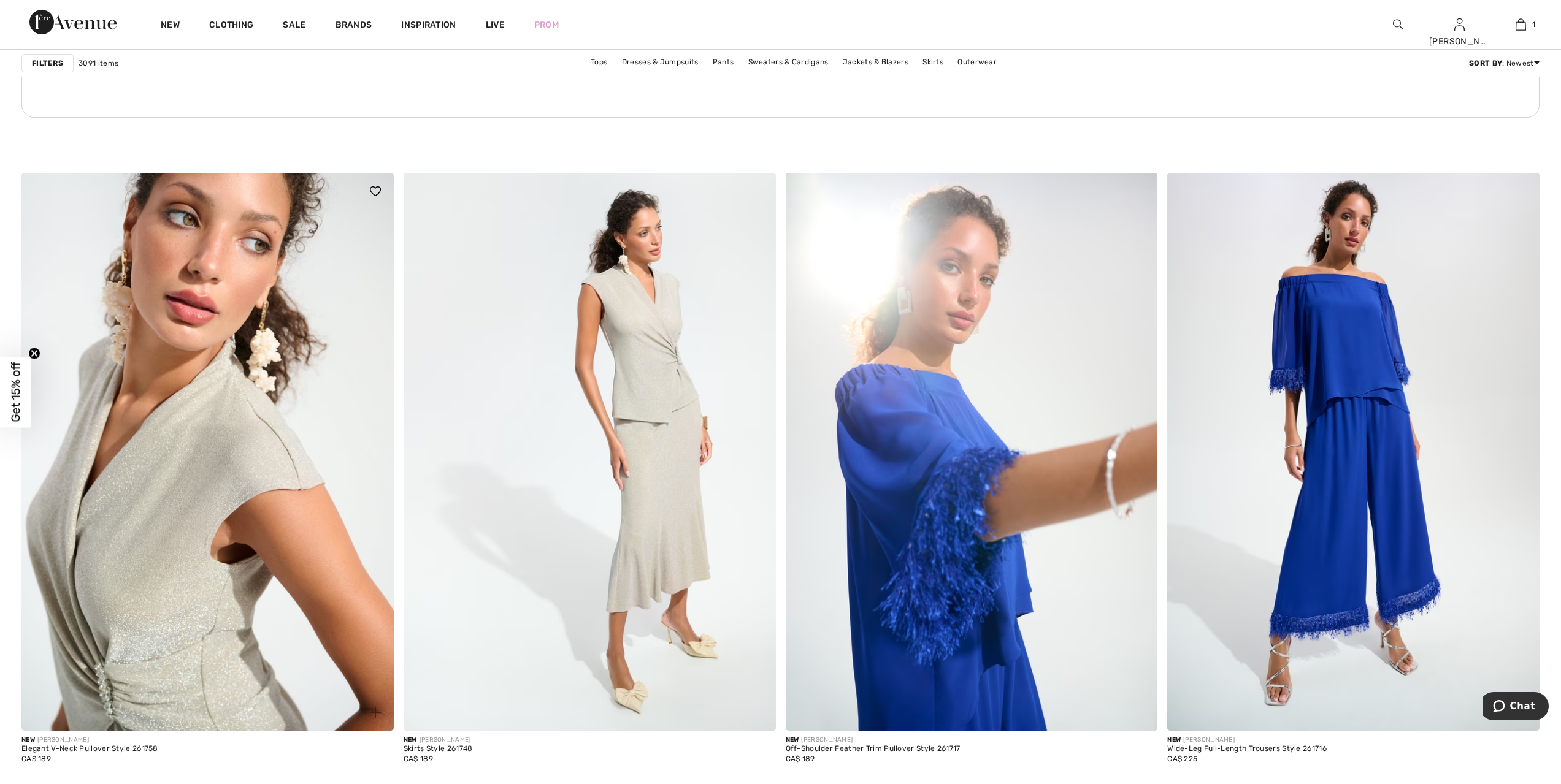
scroll to position [2698, 0]
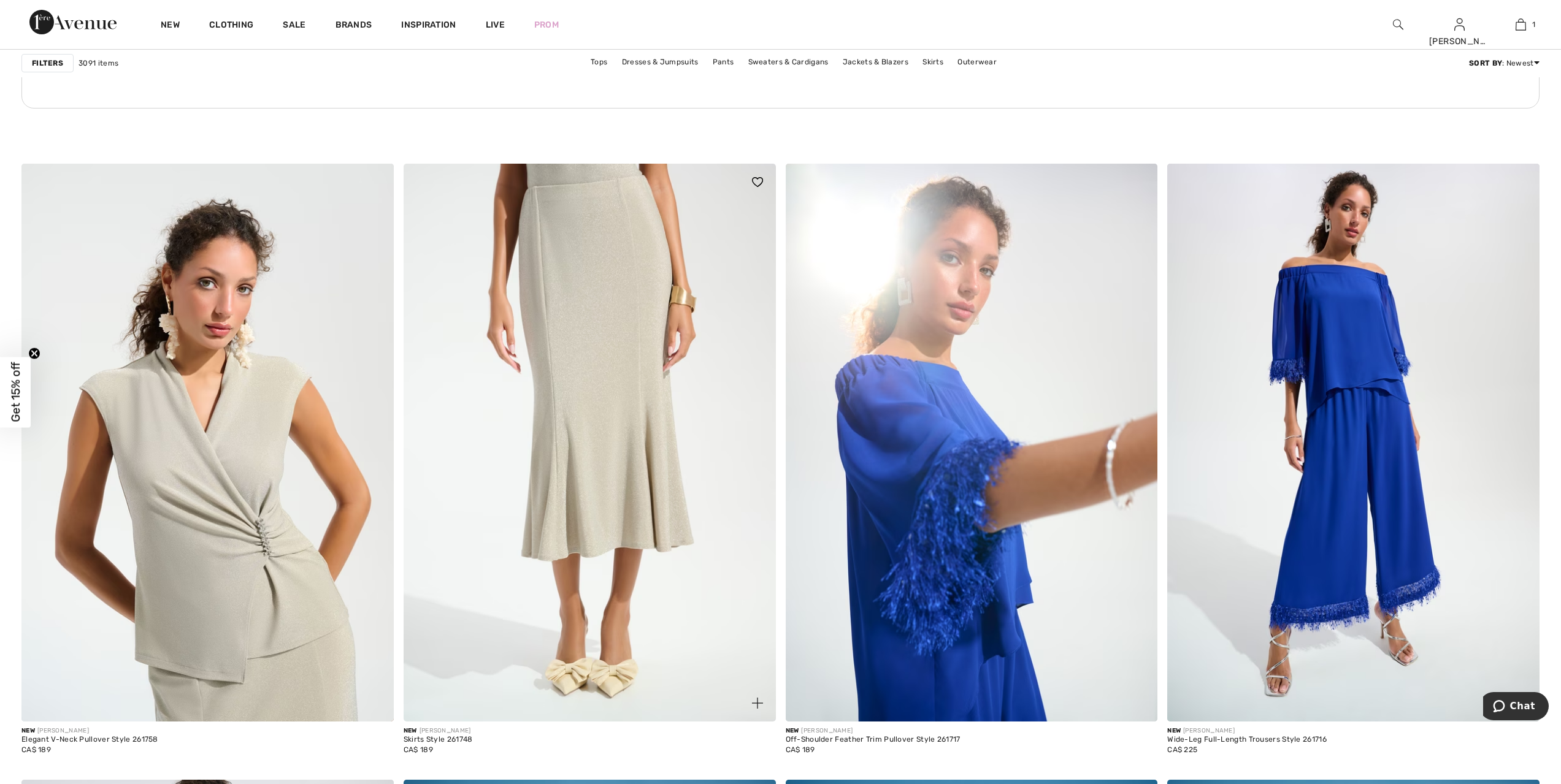
click at [625, 354] on img at bounding box center [589, 442] width 373 height 558
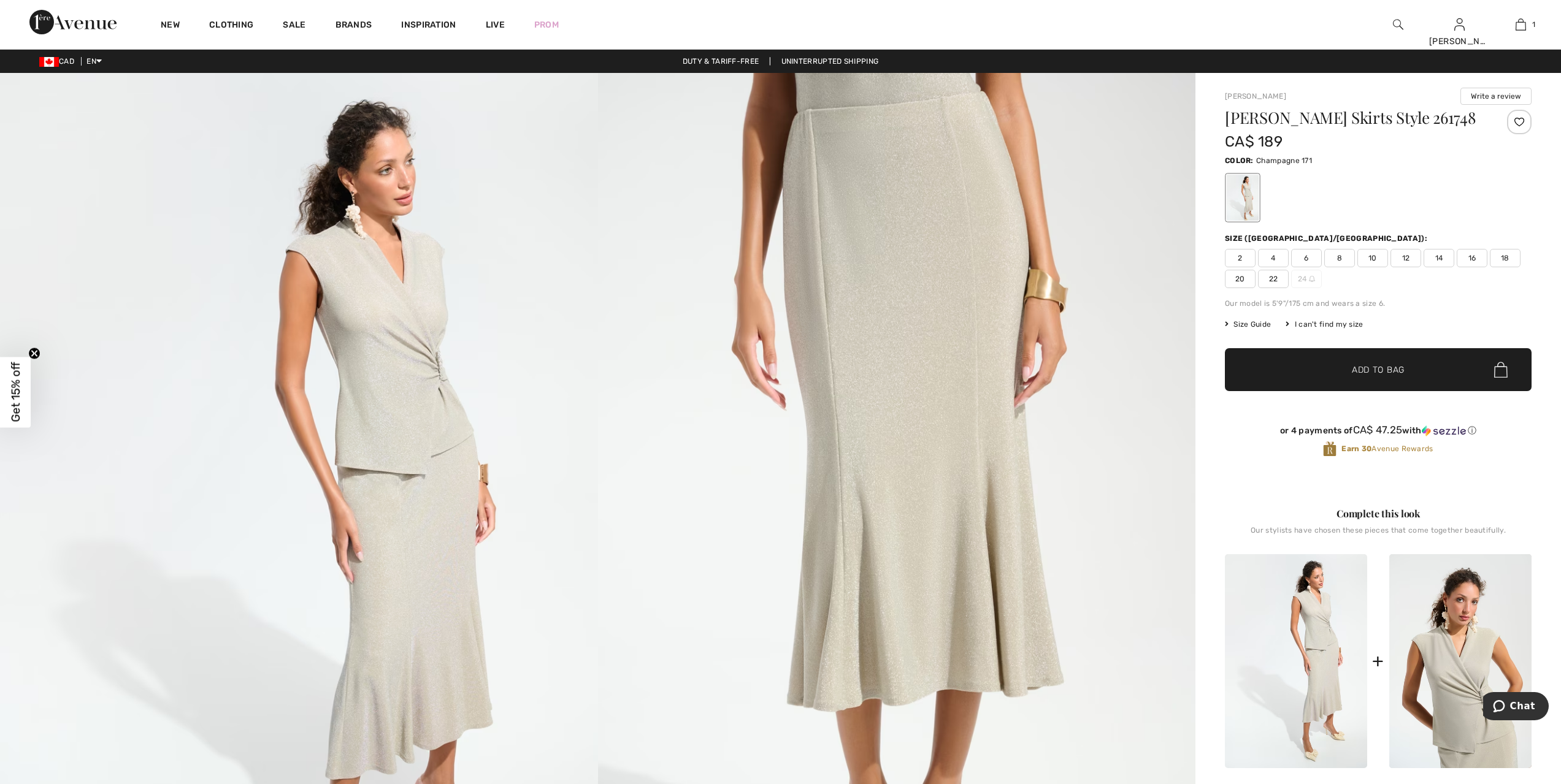
click at [919, 607] on img at bounding box center [897, 521] width 598 height 897
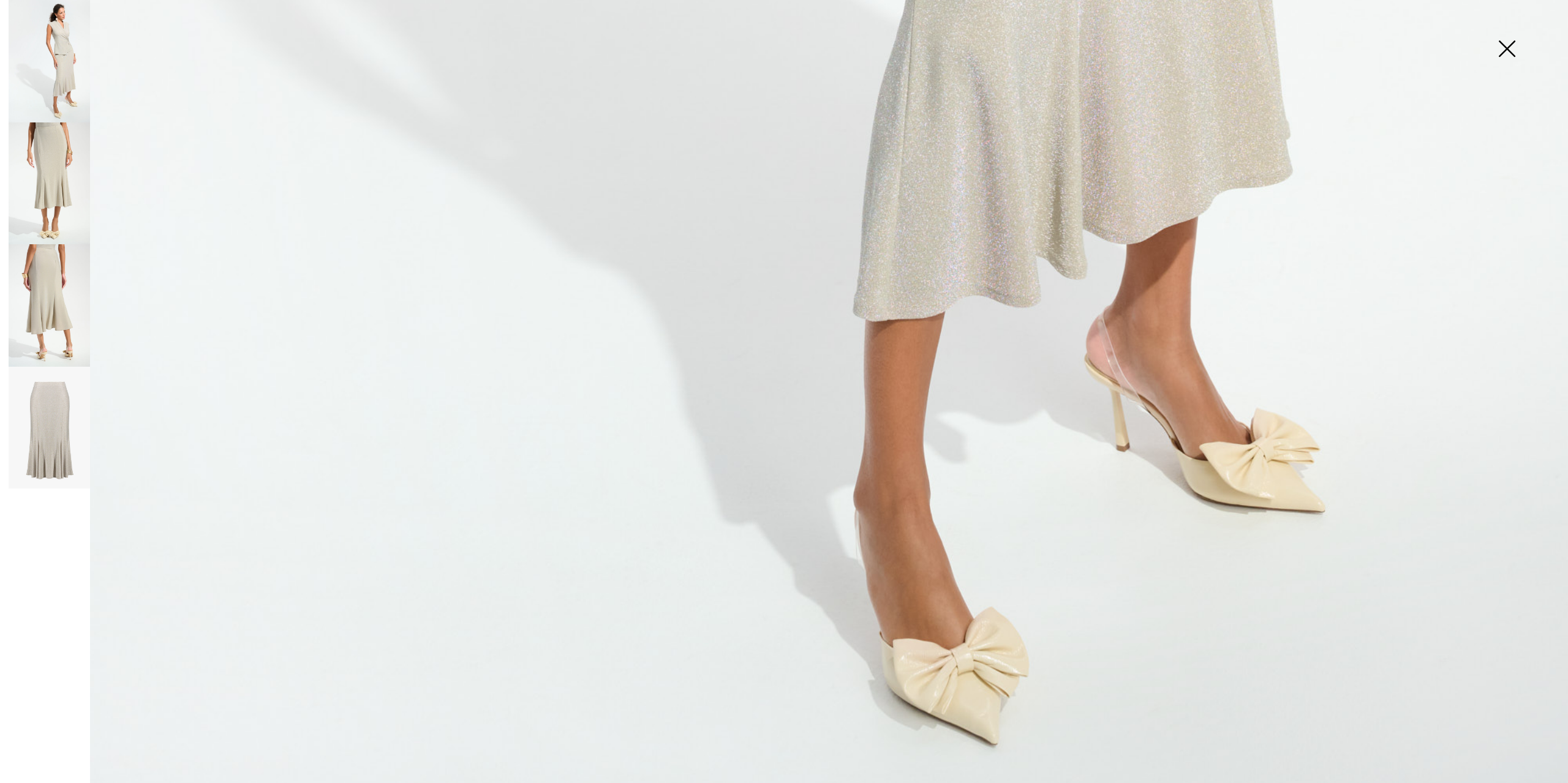
scroll to position [1555, 0]
